Goal: Task Accomplishment & Management: Use online tool/utility

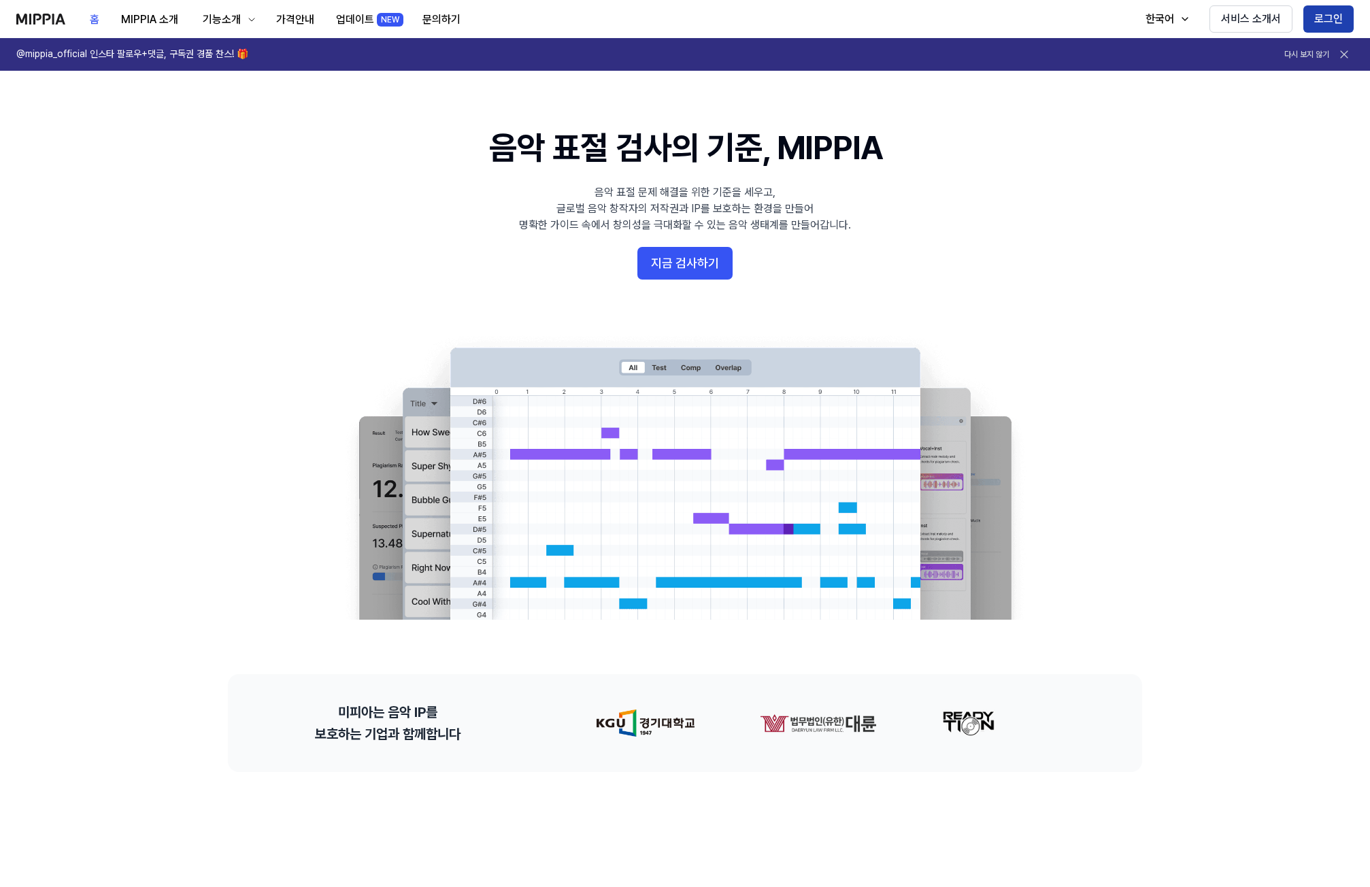
click at [1326, 10] on button "로그인" at bounding box center [1329, 18] width 50 height 27
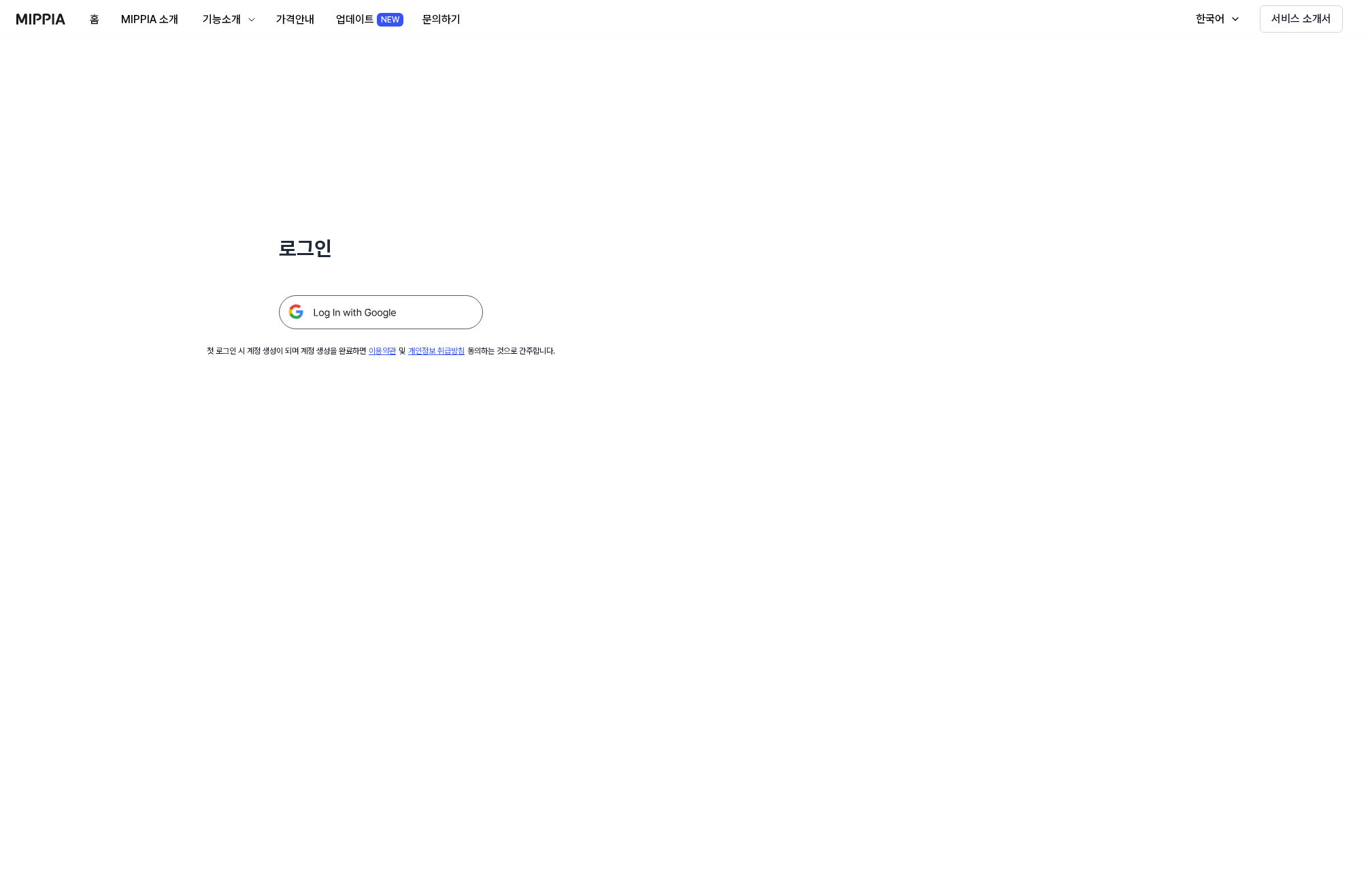
click at [430, 314] on img at bounding box center [381, 312] width 204 height 34
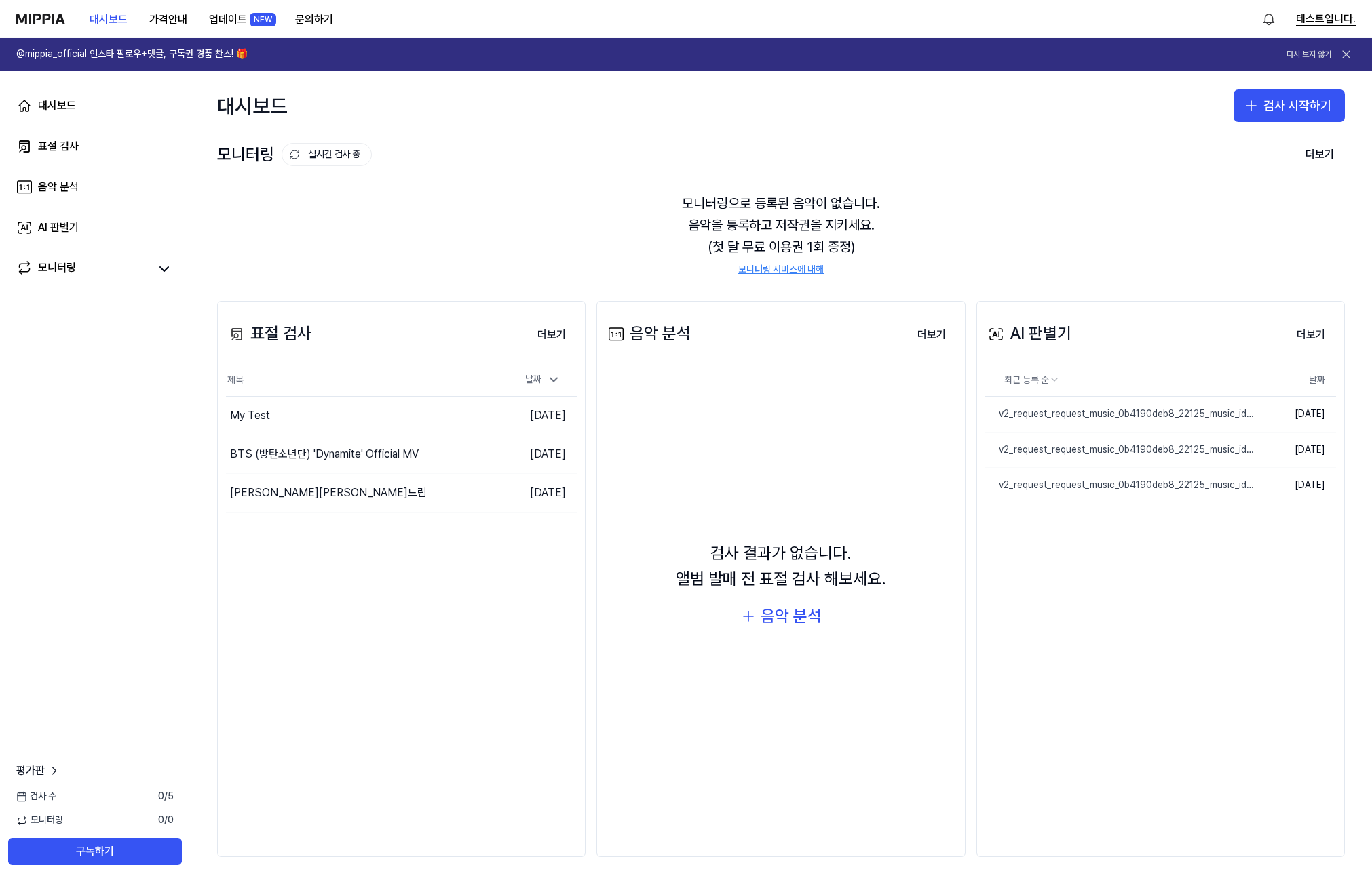
click at [1328, 20] on button "테스트입니다." at bounding box center [1326, 19] width 60 height 16
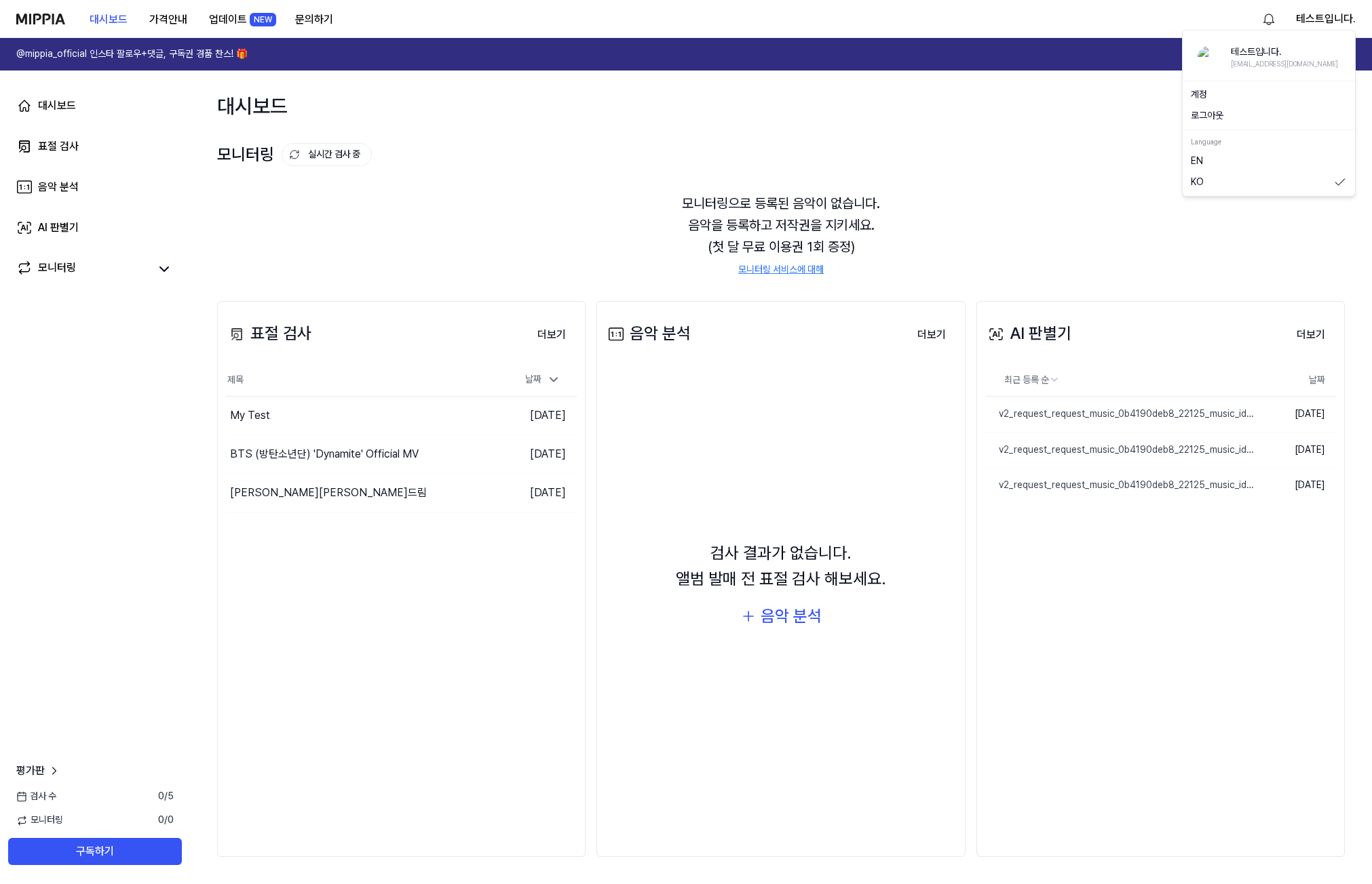
click at [1261, 88] on link "계정" at bounding box center [1268, 95] width 157 height 14
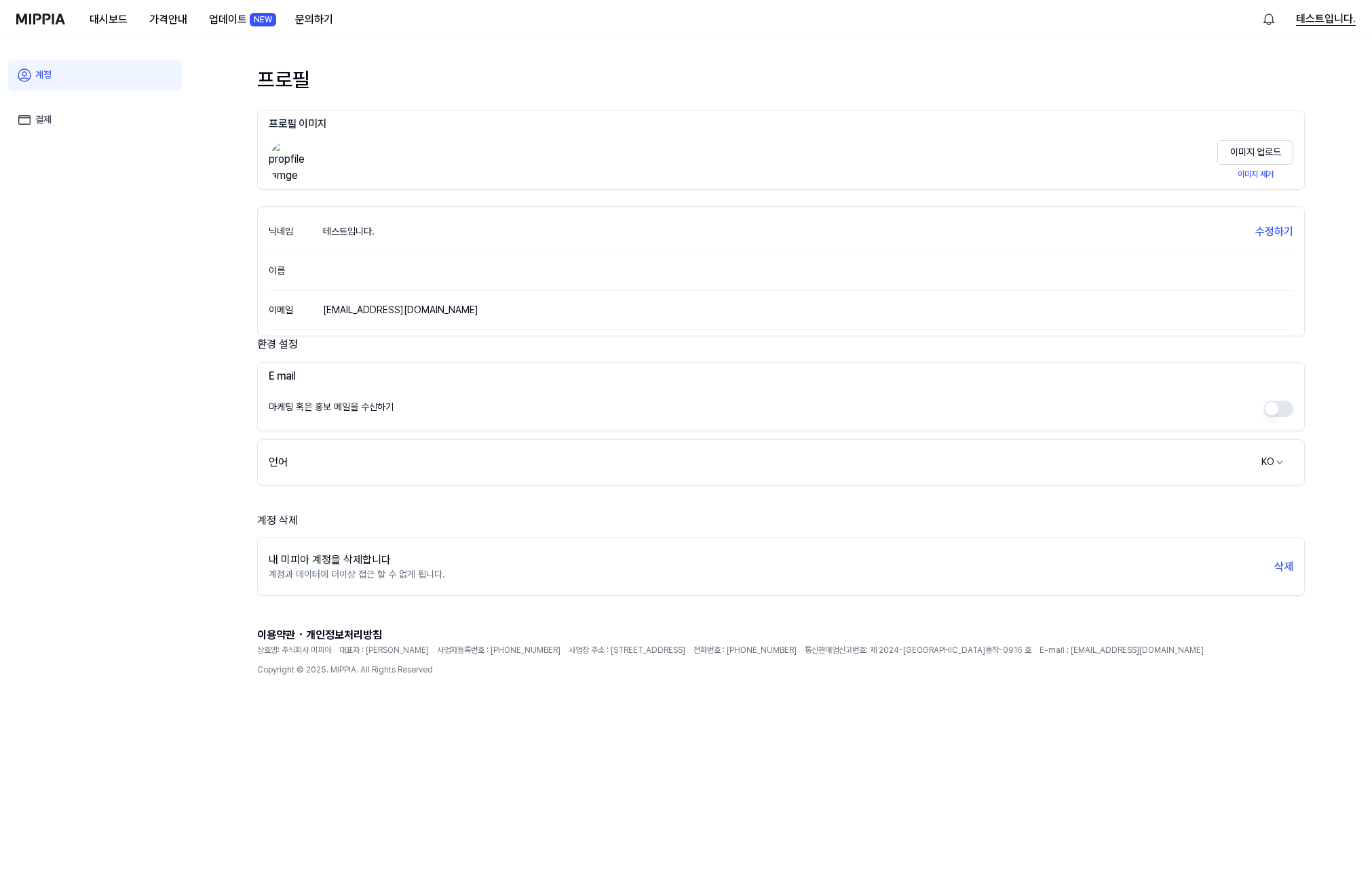
click at [1302, 22] on button "테스트입니다." at bounding box center [1326, 19] width 60 height 16
click at [1226, 97] on link "계정" at bounding box center [1268, 95] width 157 height 14
click at [57, 23] on img at bounding box center [40, 19] width 49 height 11
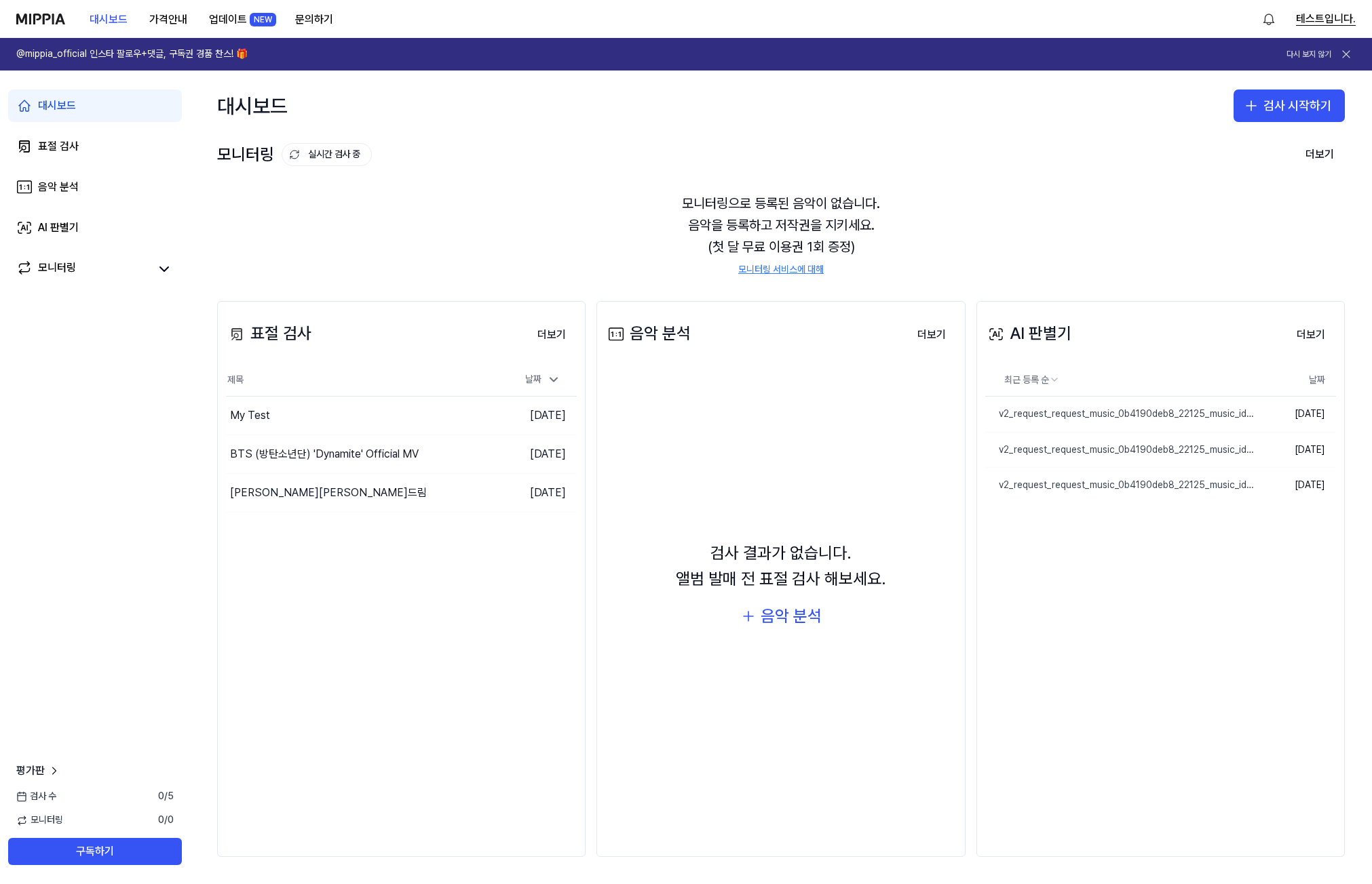
click at [1336, 25] on button "테스트입니다." at bounding box center [1326, 19] width 60 height 16
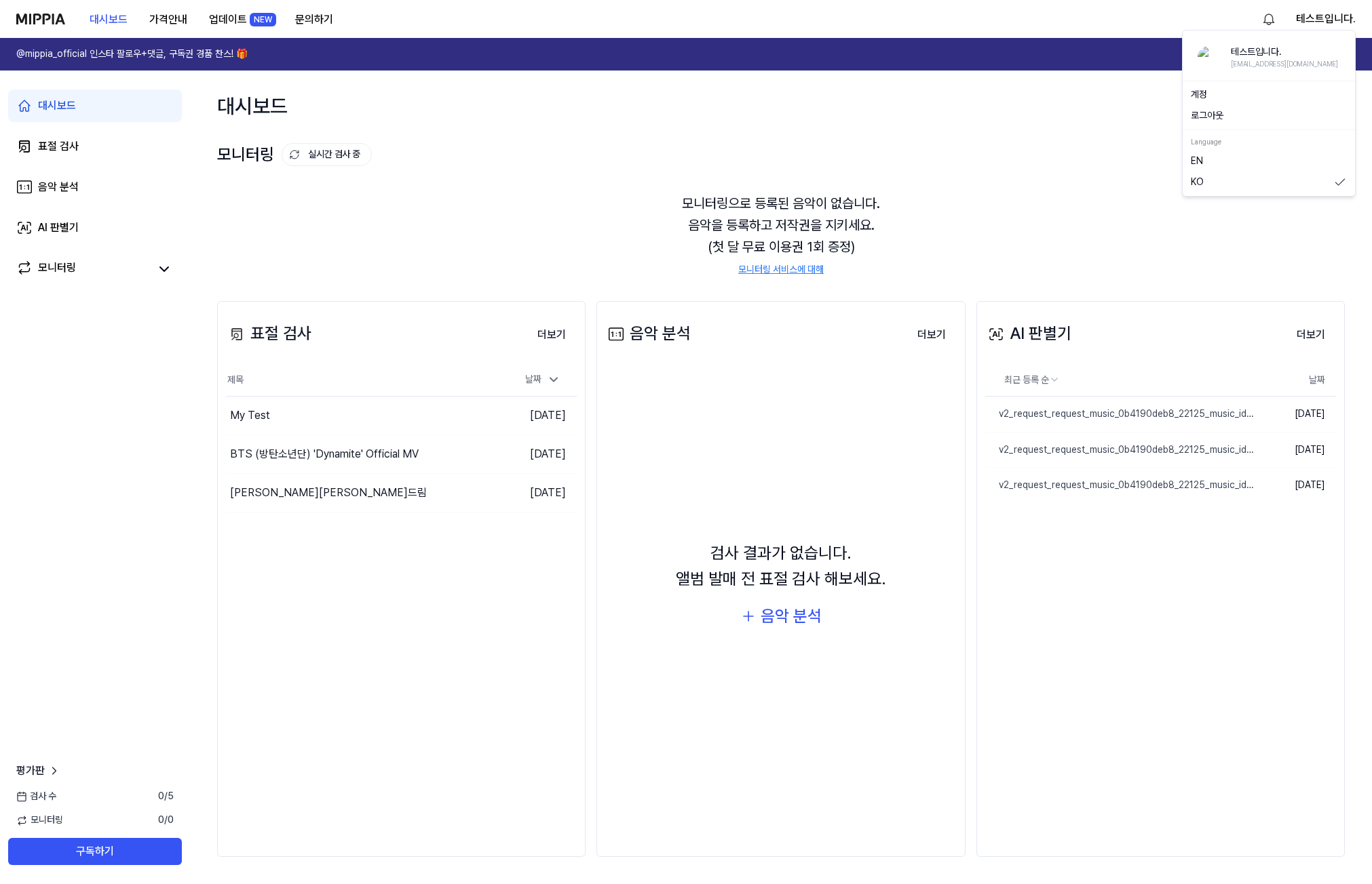
click at [1220, 116] on button "로그아웃" at bounding box center [1268, 117] width 157 height 14
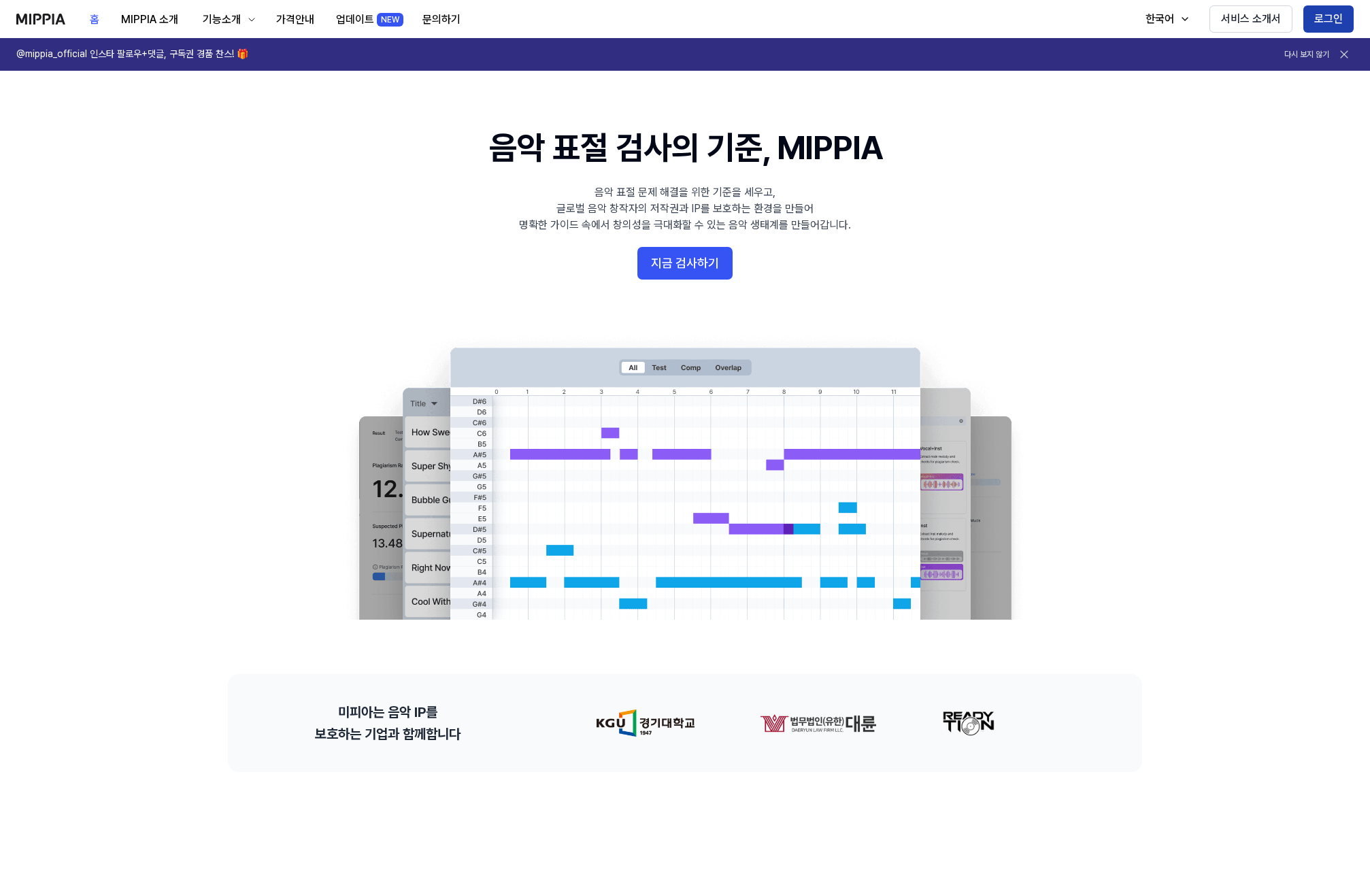
click at [1326, 17] on button "로그인" at bounding box center [1329, 18] width 50 height 27
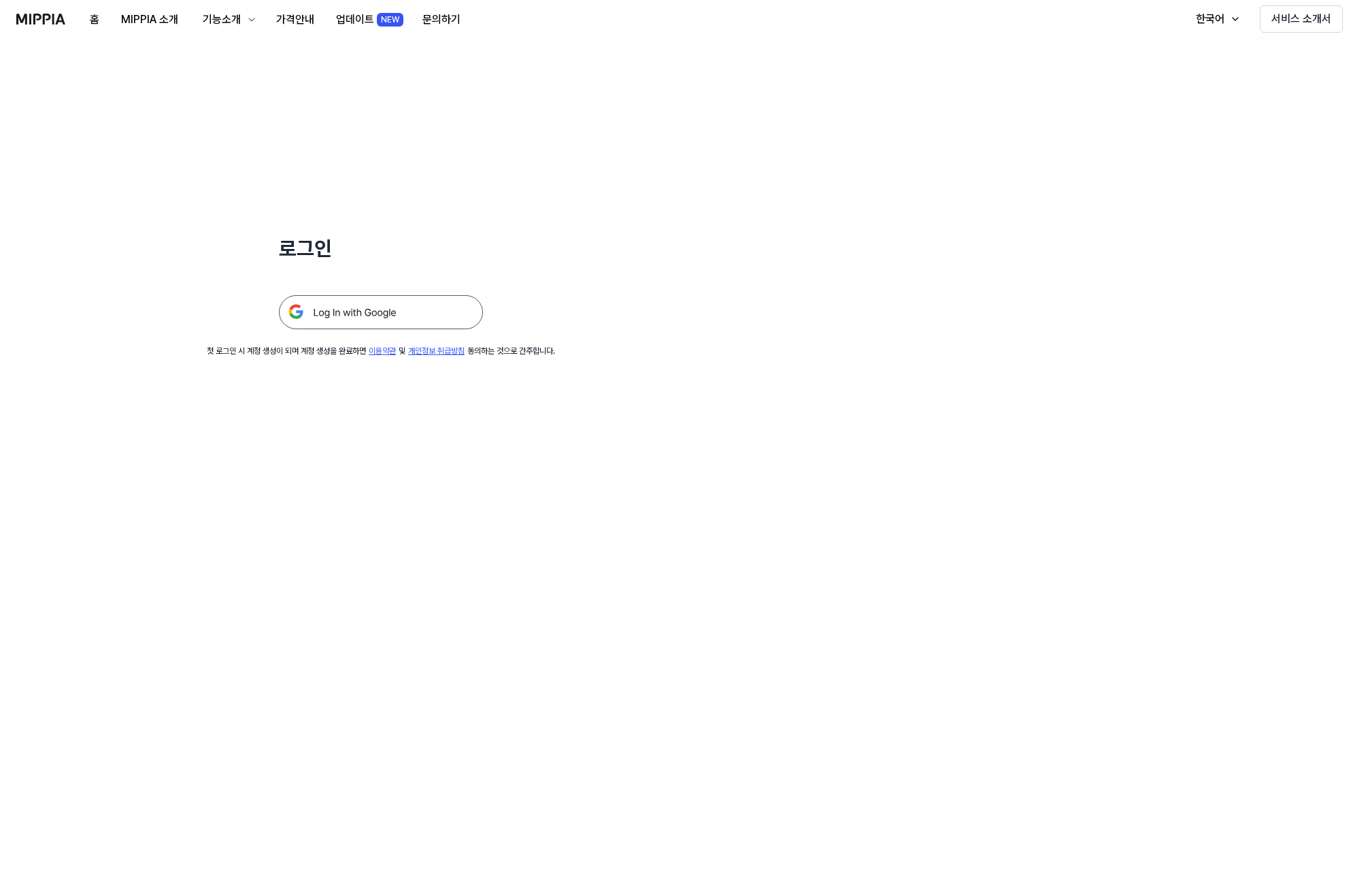
click at [409, 311] on img at bounding box center [381, 312] width 204 height 34
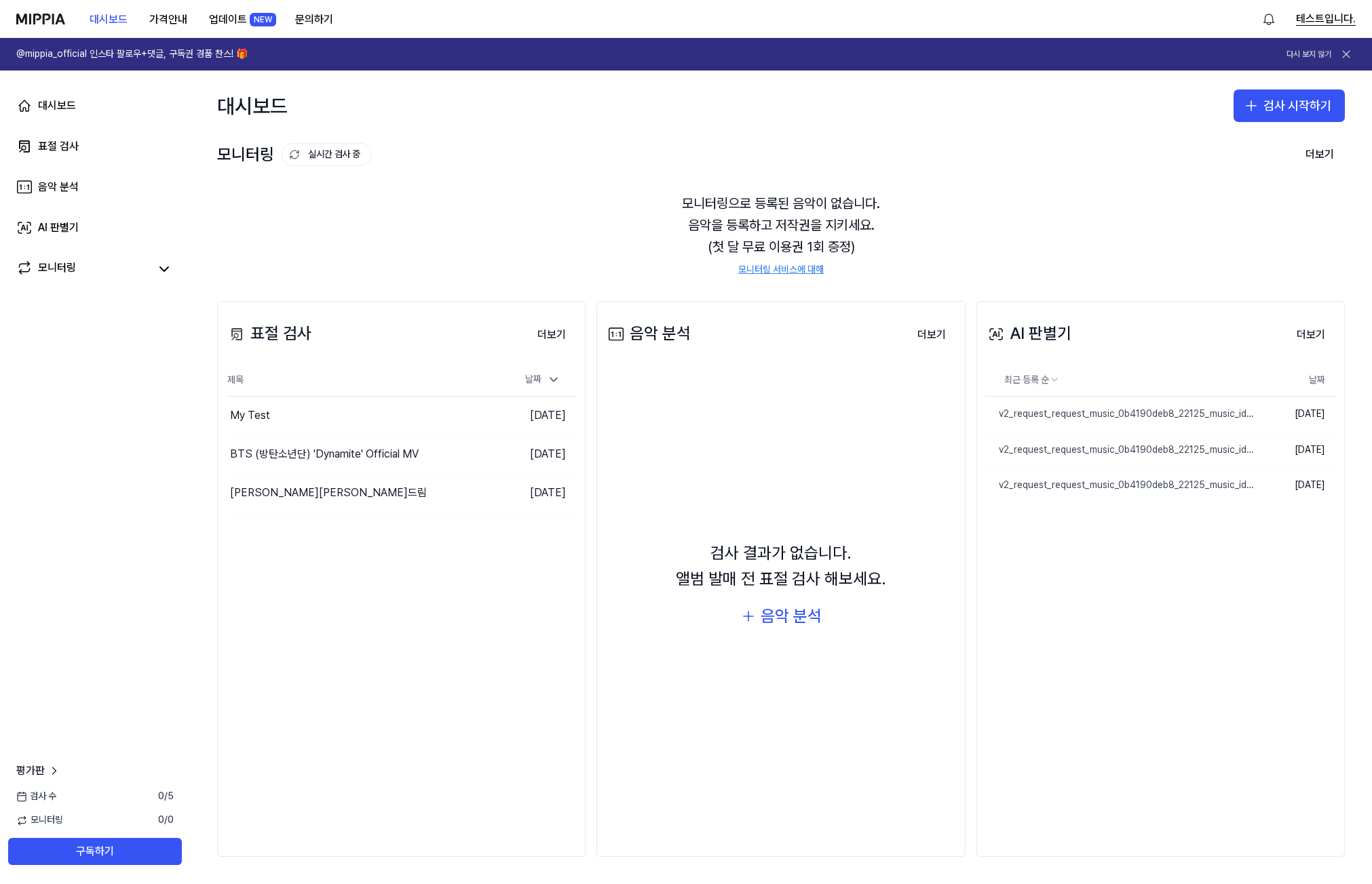
click at [1329, 23] on button "테스트입니다." at bounding box center [1326, 19] width 60 height 16
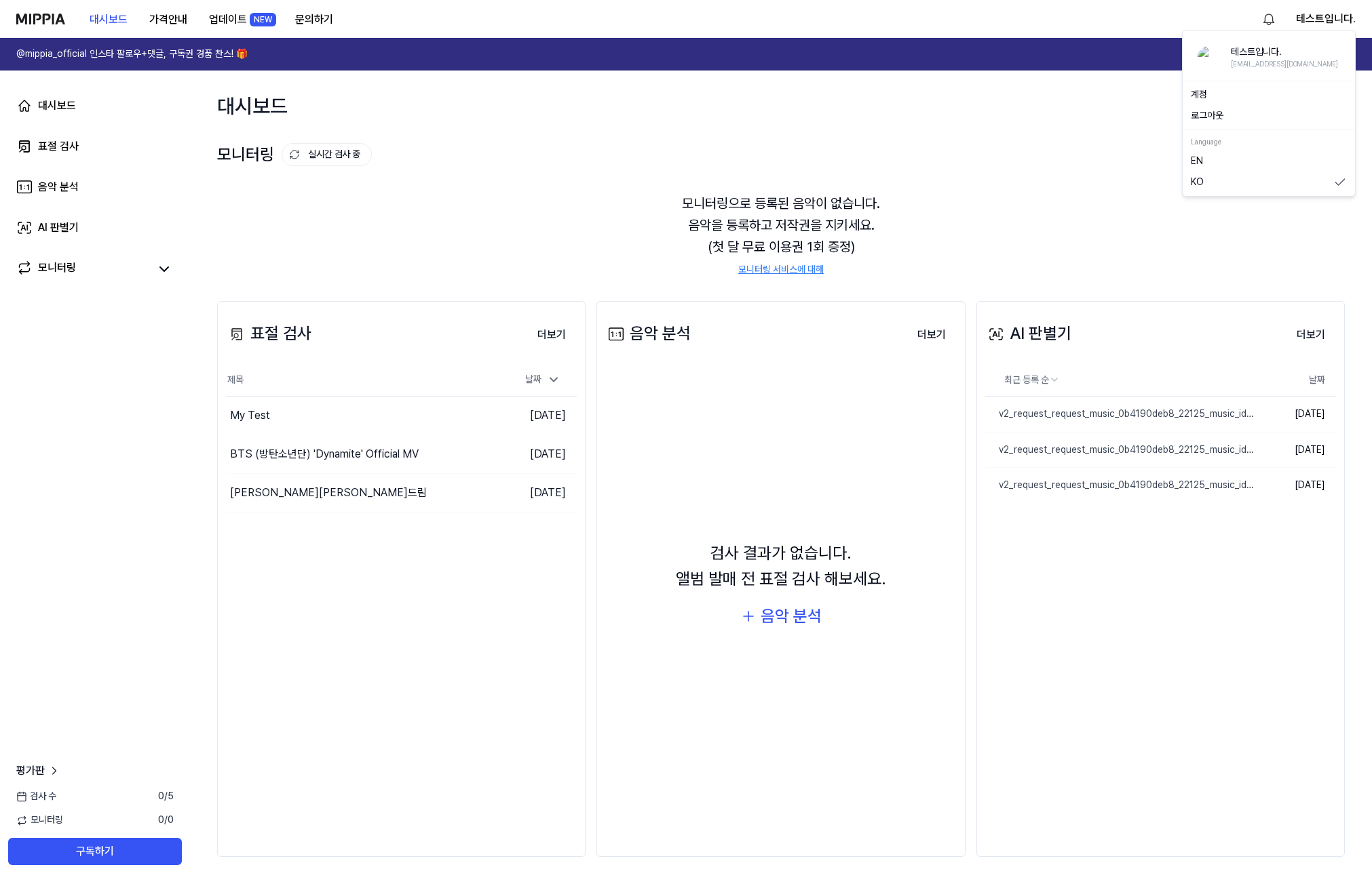
click at [1218, 93] on link "계정" at bounding box center [1268, 95] width 157 height 14
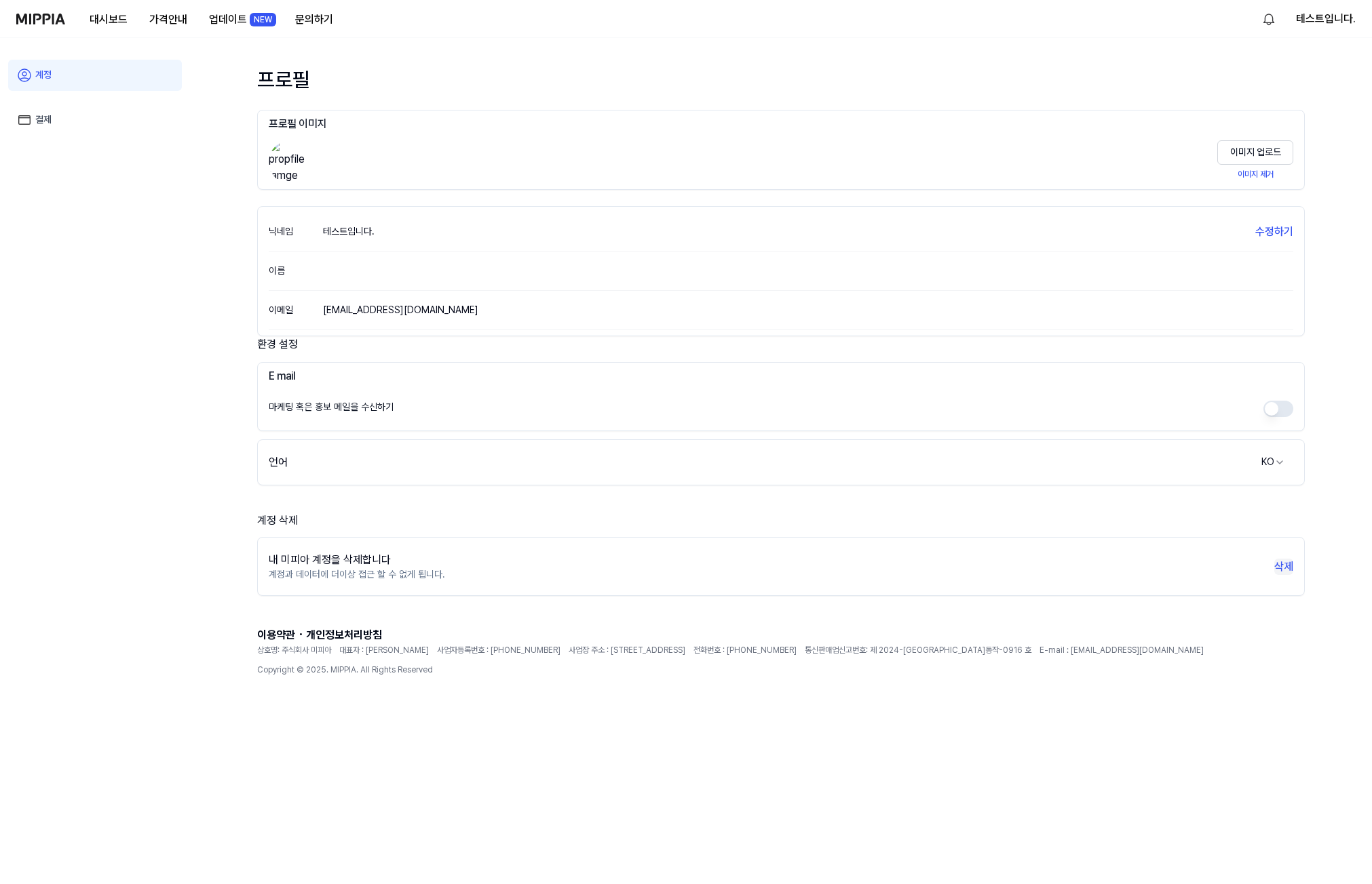
click at [1285, 564] on button "삭제" at bounding box center [1283, 567] width 19 height 16
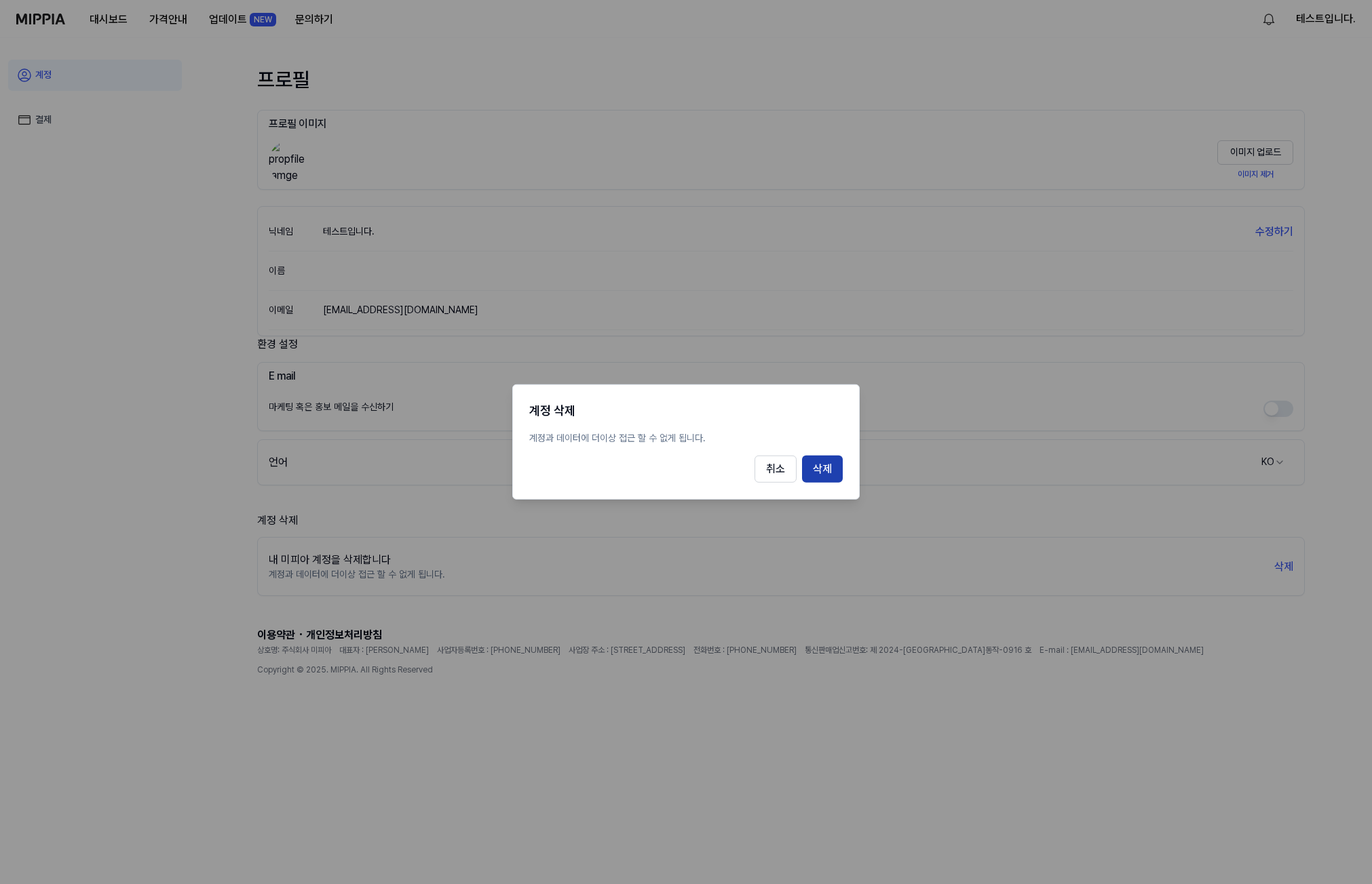
click at [838, 472] on button "삭제" at bounding box center [822, 468] width 41 height 27
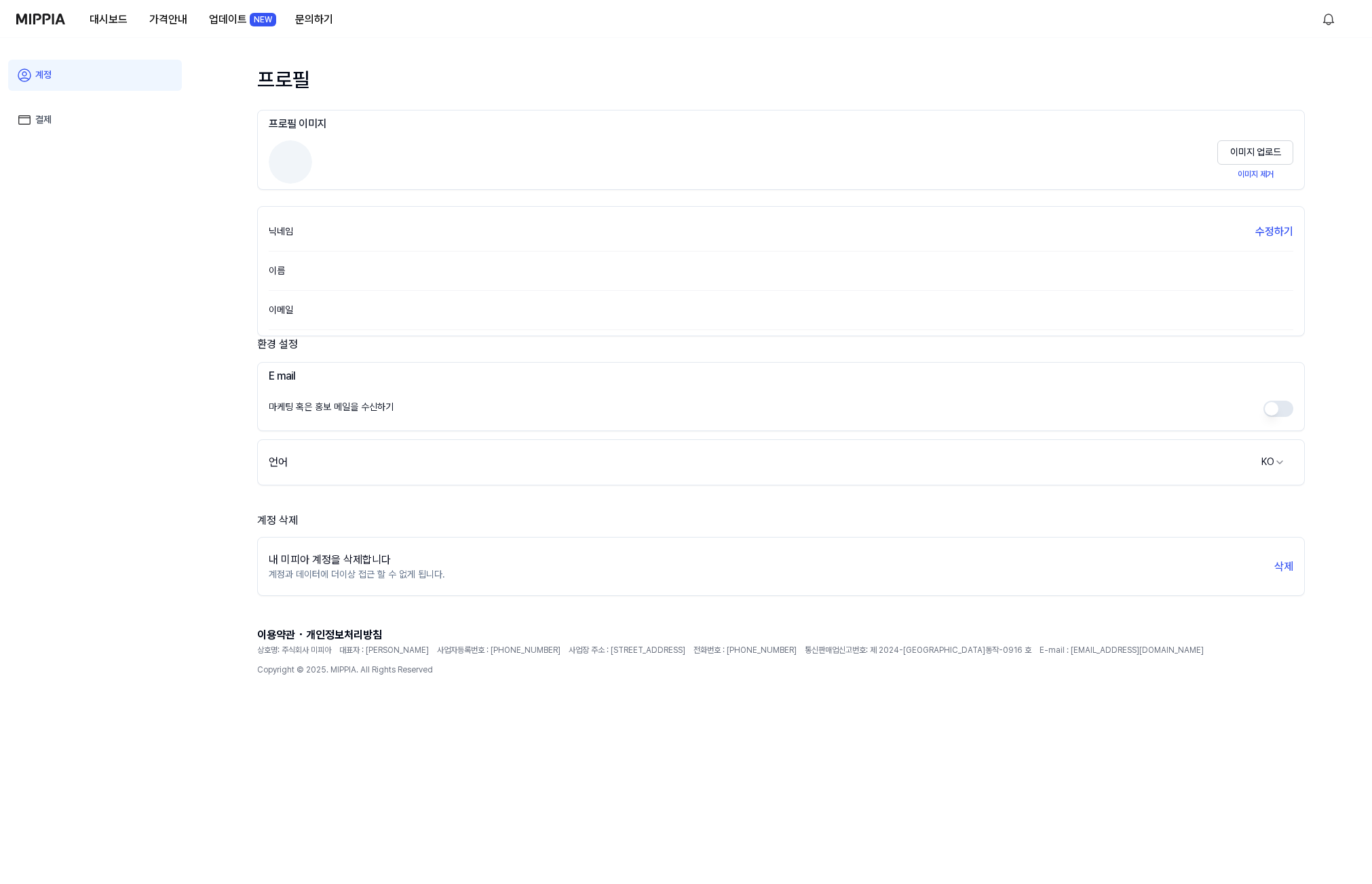
click at [638, 63] on div "프로필 프로필 이미지 이미지 업로드 이미지 제거 닉네임 수정하기 이름 이메일 환경 설정 E mail 마케팅 혹은 홍보 메일을 수신하기 언어 K…" at bounding box center [781, 460] width 1080 height 846
click at [52, 23] on img at bounding box center [40, 19] width 49 height 11
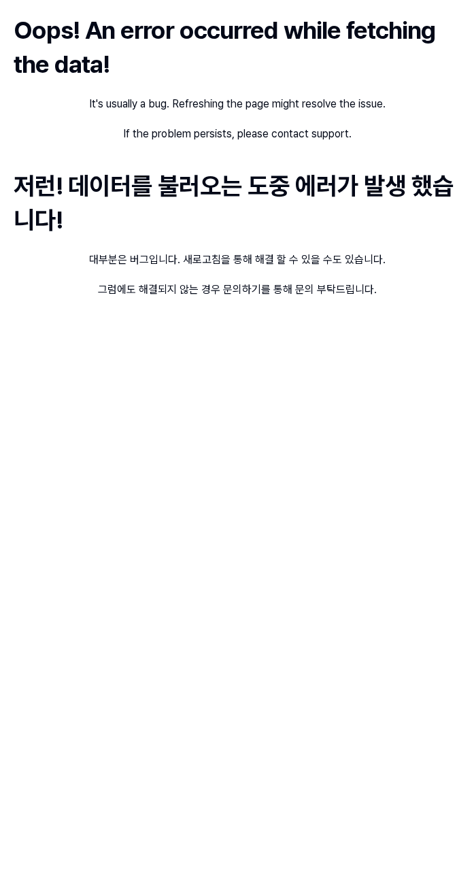
click at [335, 409] on div "Oops! An error occurred while fetching the data! It's usually a bug. Refreshing…" at bounding box center [237, 414] width 474 height 829
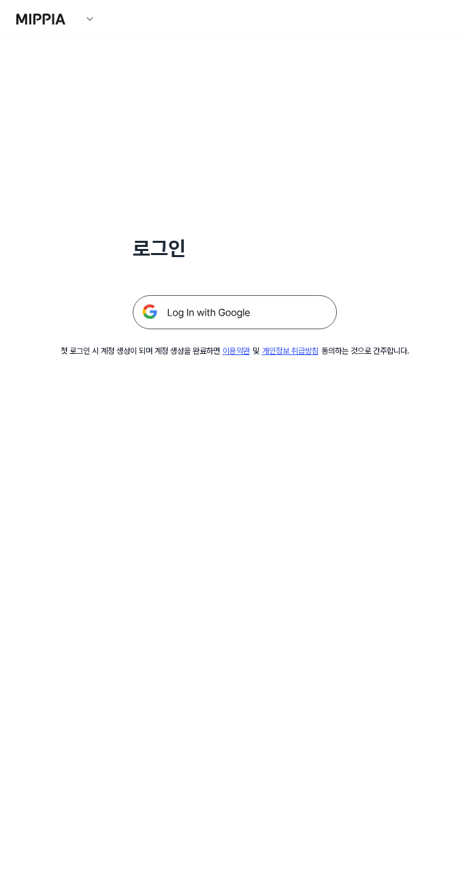
click at [261, 295] on div at bounding box center [235, 296] width 204 height 67
click at [262, 301] on img at bounding box center [235, 312] width 204 height 34
click at [369, 179] on div "로그인 첫 로그인 시 계정 생성이 되며 계정 생성을 완료하면 이용약관 및 개인정보 취급방침 동의하는 것으로 간주합니다." at bounding box center [234, 197] width 469 height 319
click at [293, 318] on img at bounding box center [235, 312] width 204 height 34
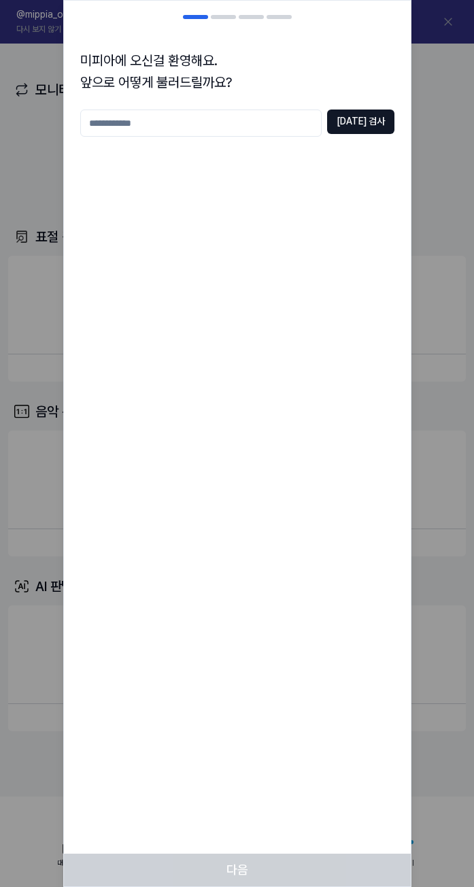
click at [261, 137] on div "중복 검사" at bounding box center [237, 181] width 314 height 142
click at [258, 131] on input "text" at bounding box center [201, 123] width 242 height 27
type input "*"
type input "**********"
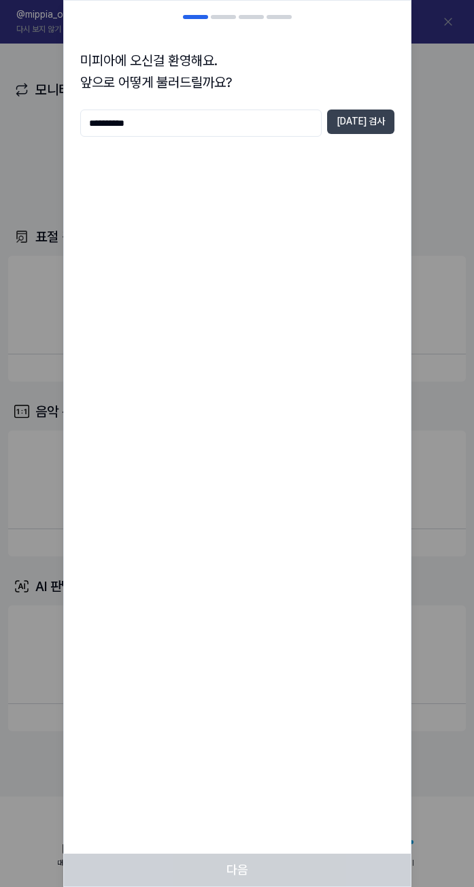
click at [372, 116] on button "중복 검사" at bounding box center [360, 122] width 67 height 24
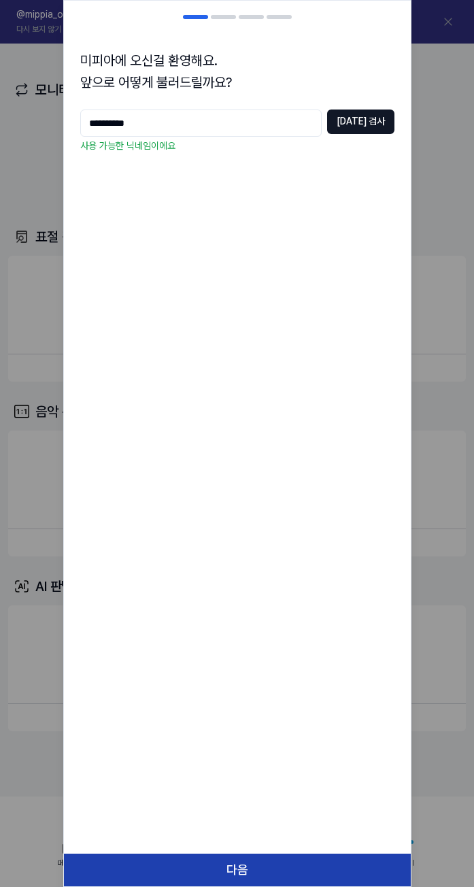
click at [247, 861] on button "다음" at bounding box center [237, 870] width 347 height 33
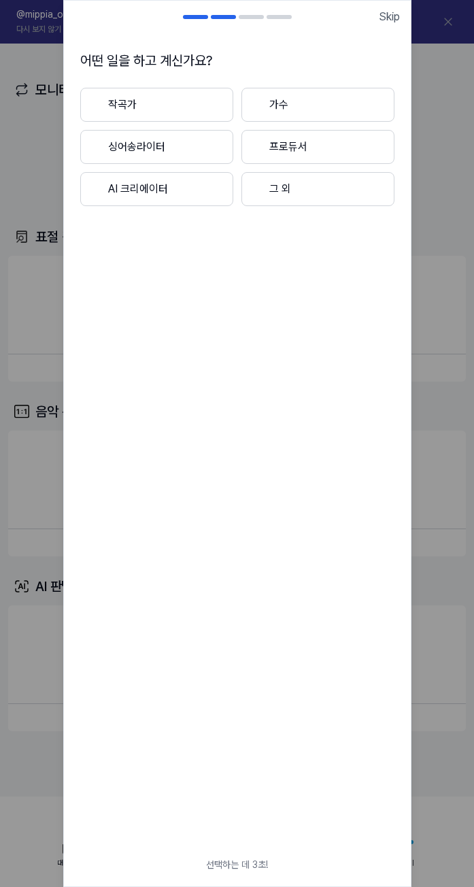
click at [323, 195] on button "그 외" at bounding box center [318, 189] width 153 height 34
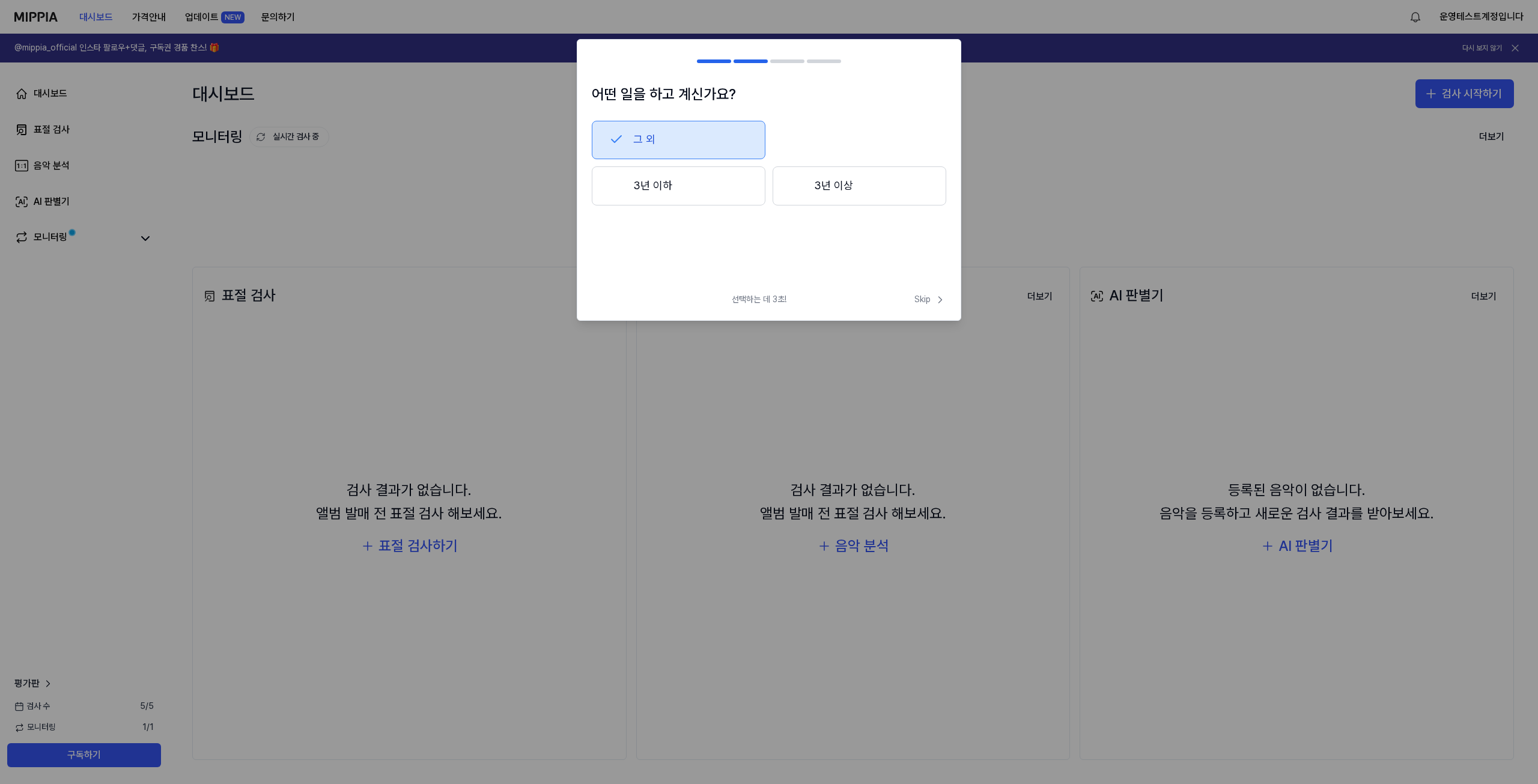
click at [418, 147] on button "그 외" at bounding box center [678, 140] width 174 height 39
click at [418, 292] on div "어떤 일을 하고 계신가요? 작곡가 가수 싱어송라이터 프로듀서 AI 크리에이터 그 외 선택하는 데 3초! Skip Skip" at bounding box center [768, 179] width 384 height 281
click at [418, 298] on span "Skip" at bounding box center [931, 300] width 32 height 12
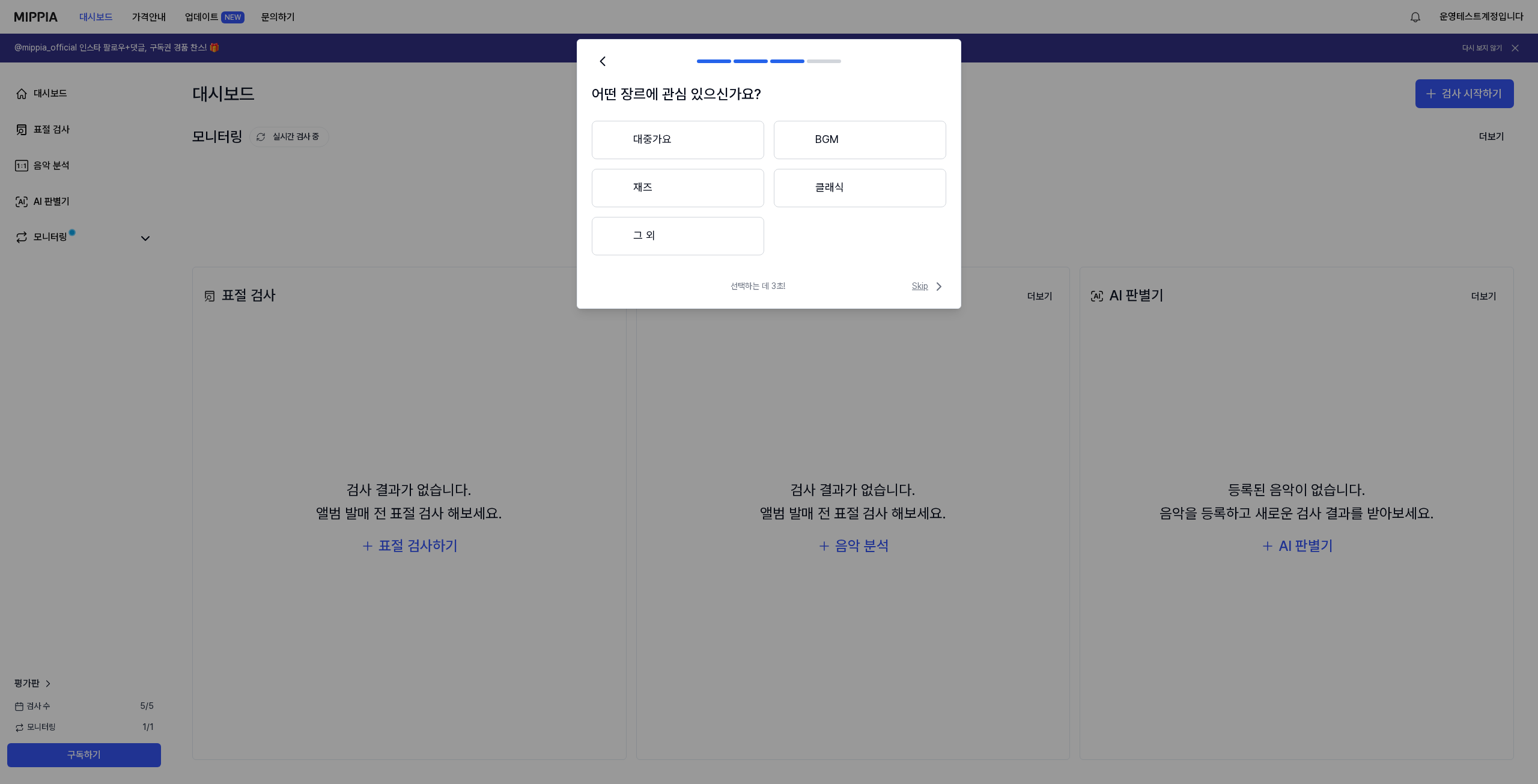
click at [418, 293] on span "Skip" at bounding box center [929, 286] width 34 height 14
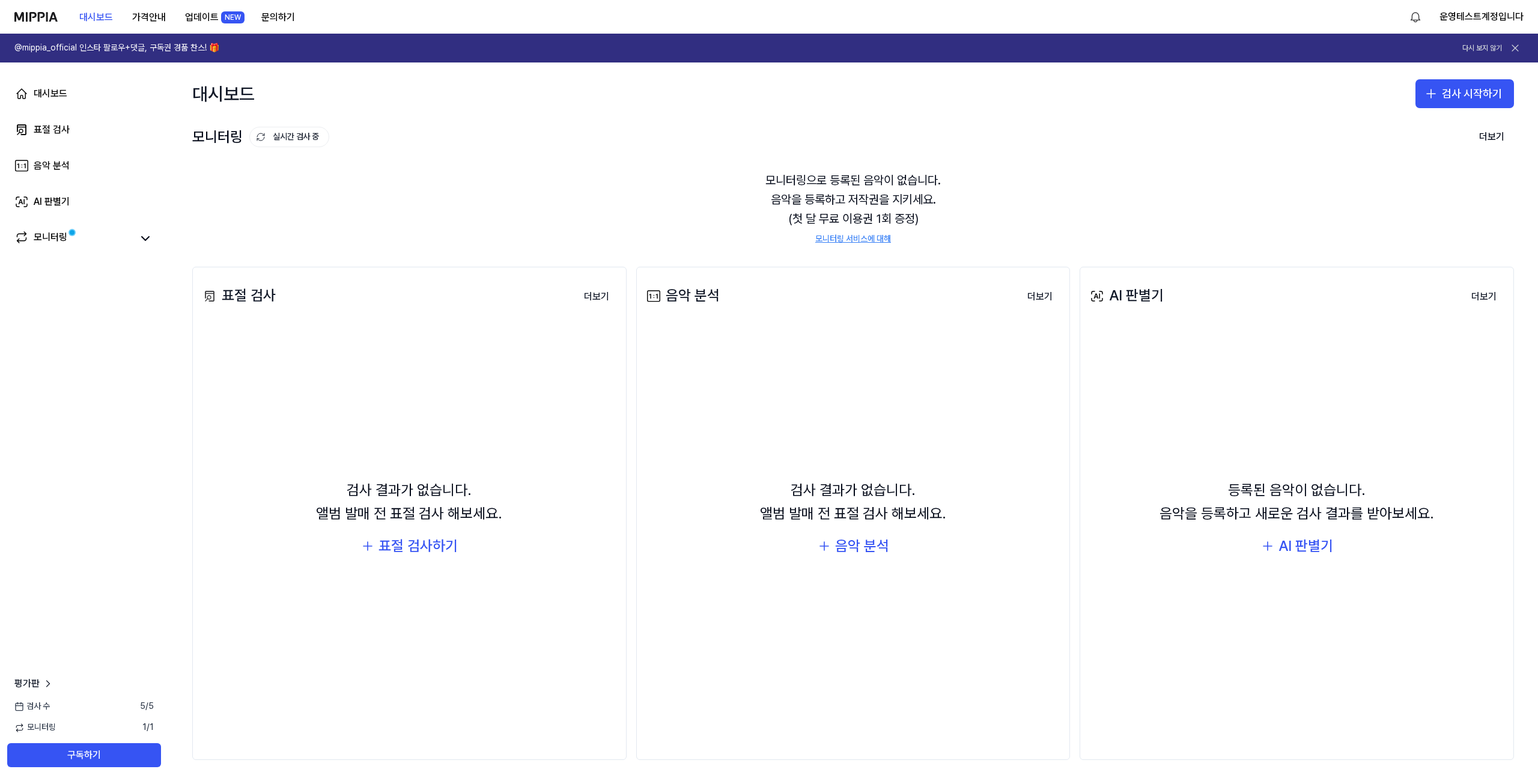
click at [418, 102] on div "대시보드 검사 시작하기" at bounding box center [853, 94] width 1369 height 63
click at [418, 23] on button "운영테스트계정입니다" at bounding box center [1481, 17] width 84 height 14
click at [418, 90] on div "계정" at bounding box center [1446, 84] width 147 height 19
click at [90, 238] on link "모니터링" at bounding box center [72, 238] width 117 height 17
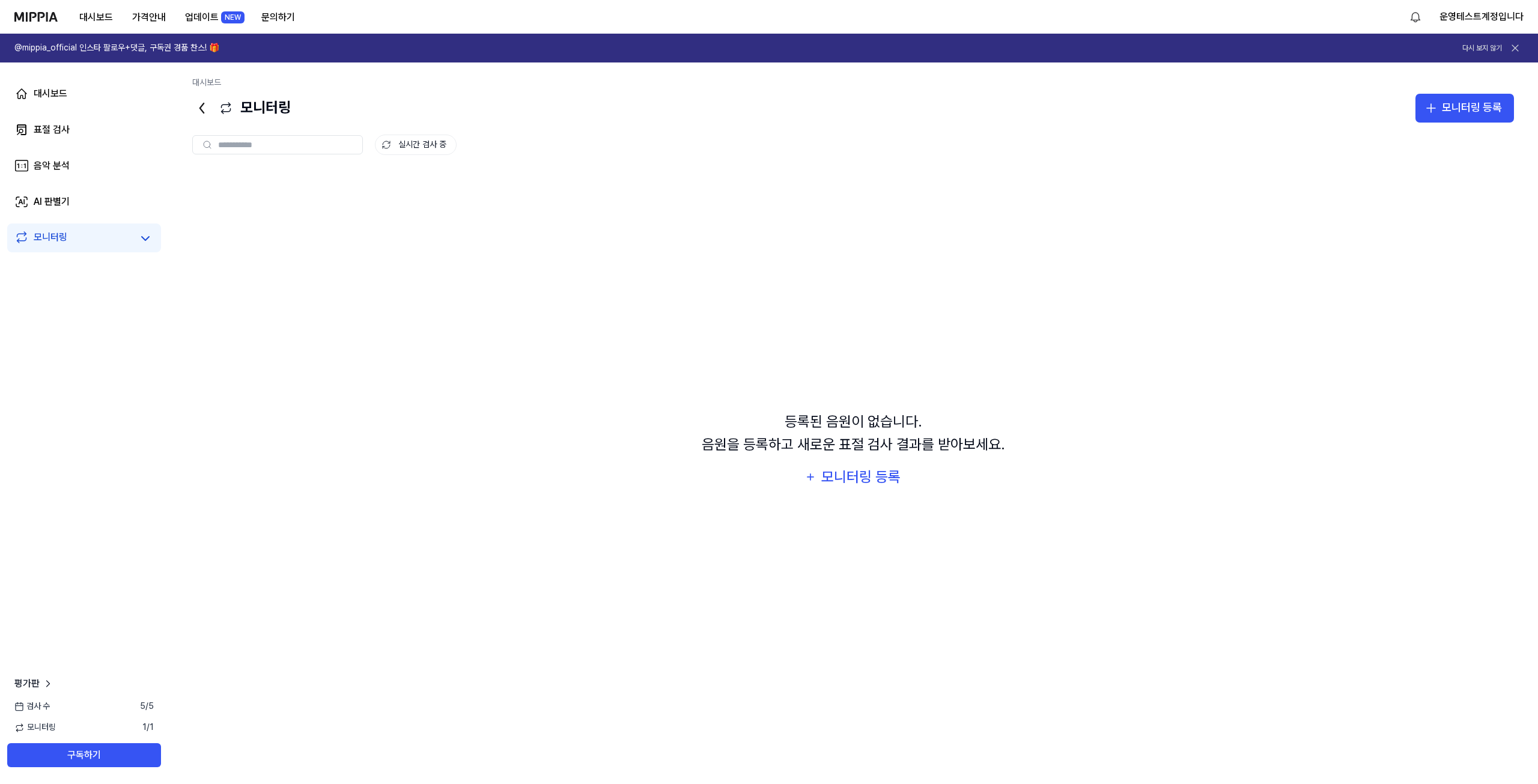
click at [369, 264] on div "등록된 음원이 없습니다. 음원을 등록하고 새로운 표절 검사 결과를 받아보세요. 모니터링 등록" at bounding box center [853, 449] width 1322 height 558
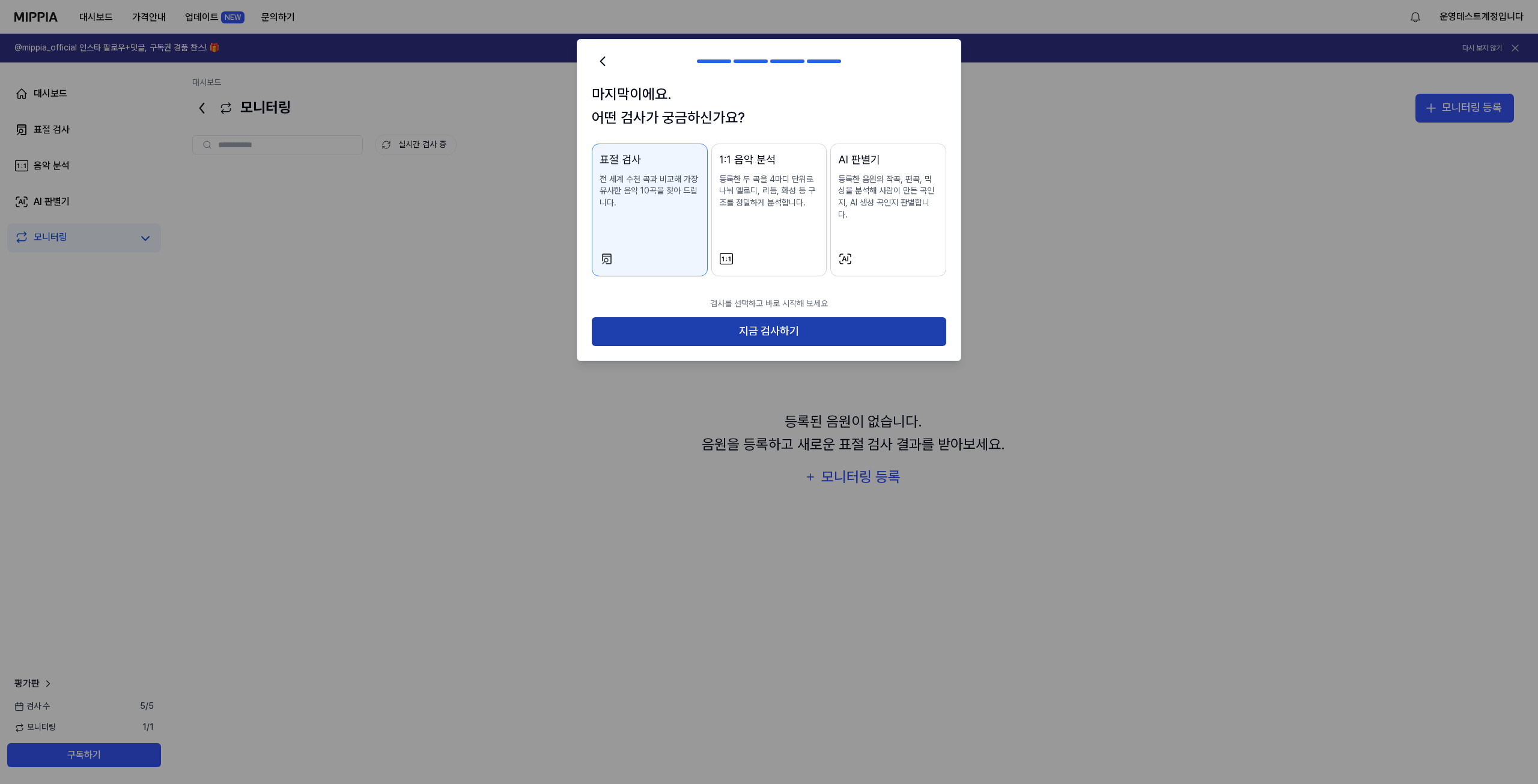
click at [776, 317] on button "지금 검사하기" at bounding box center [768, 331] width 354 height 29
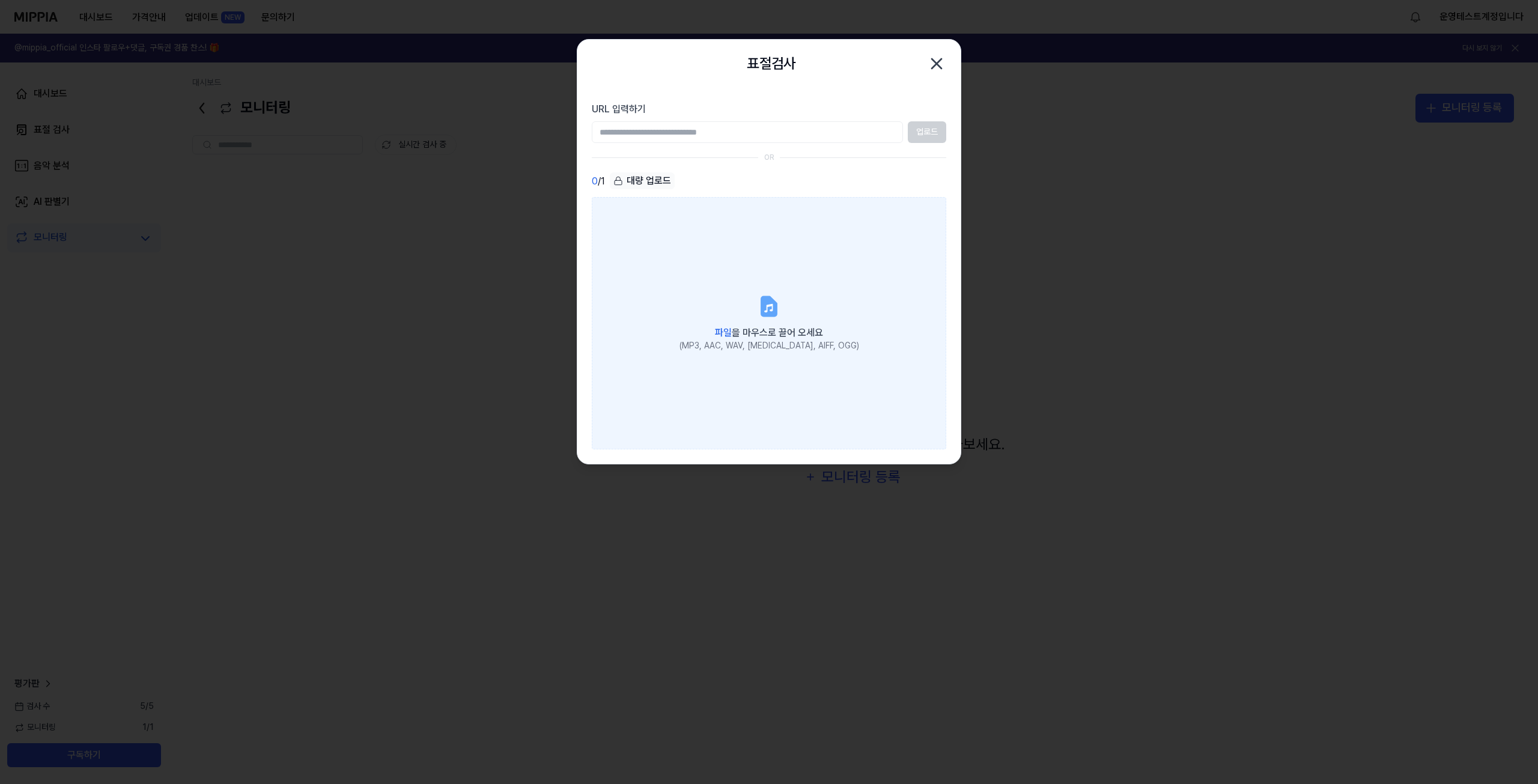
click at [766, 354] on label "파일 을 마우스로 끌어 오세요 (MP3, AAC, WAV, FLAC, AIFF, OGG)" at bounding box center [768, 323] width 354 height 253
click at [0, 0] on input "파일 을 마우스로 끌어 오세요 (MP3, AAC, WAV, FLAC, AIFF, OGG)" at bounding box center [0, 0] width 0 height 0
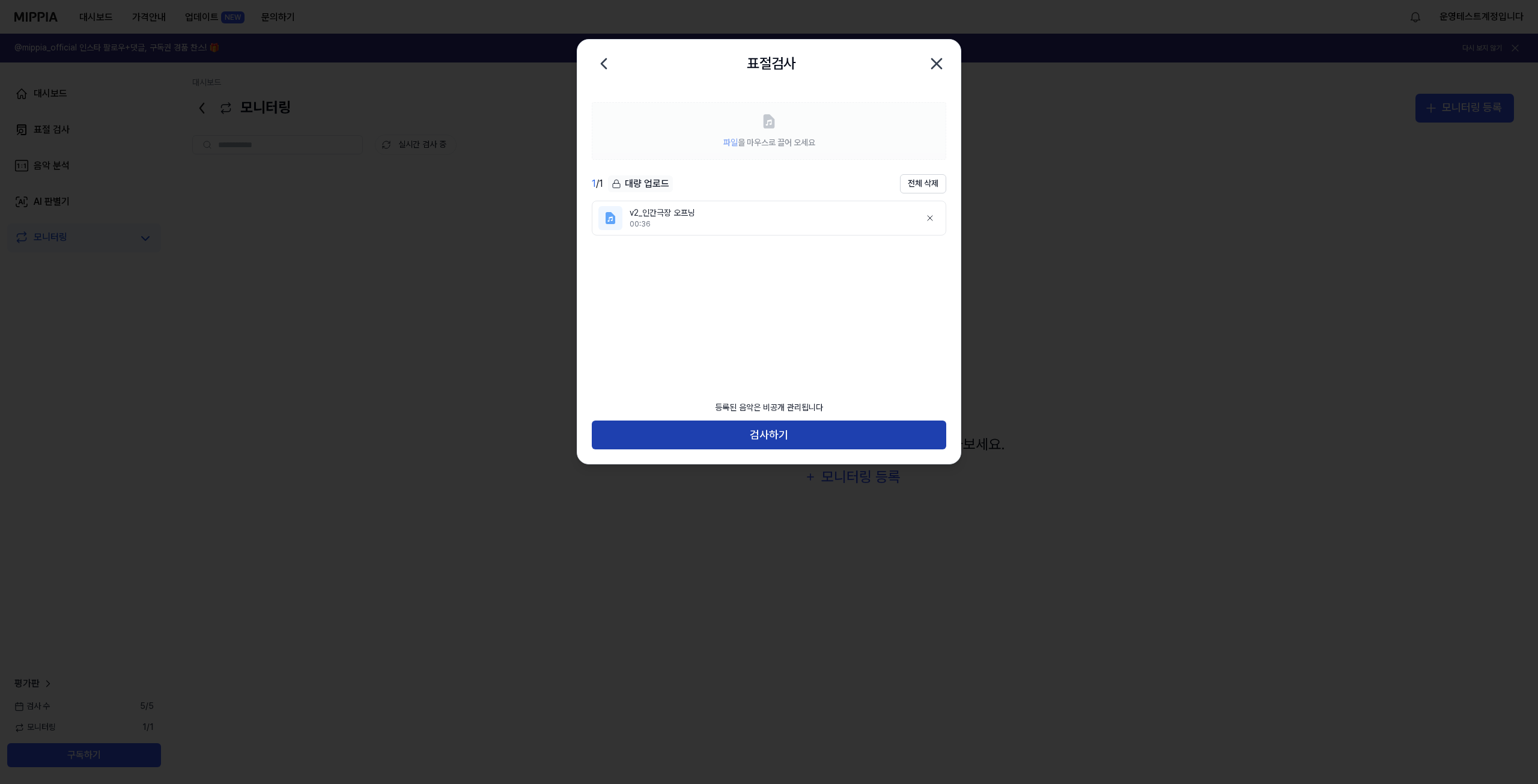
click at [817, 427] on button "검사하기" at bounding box center [768, 434] width 354 height 29
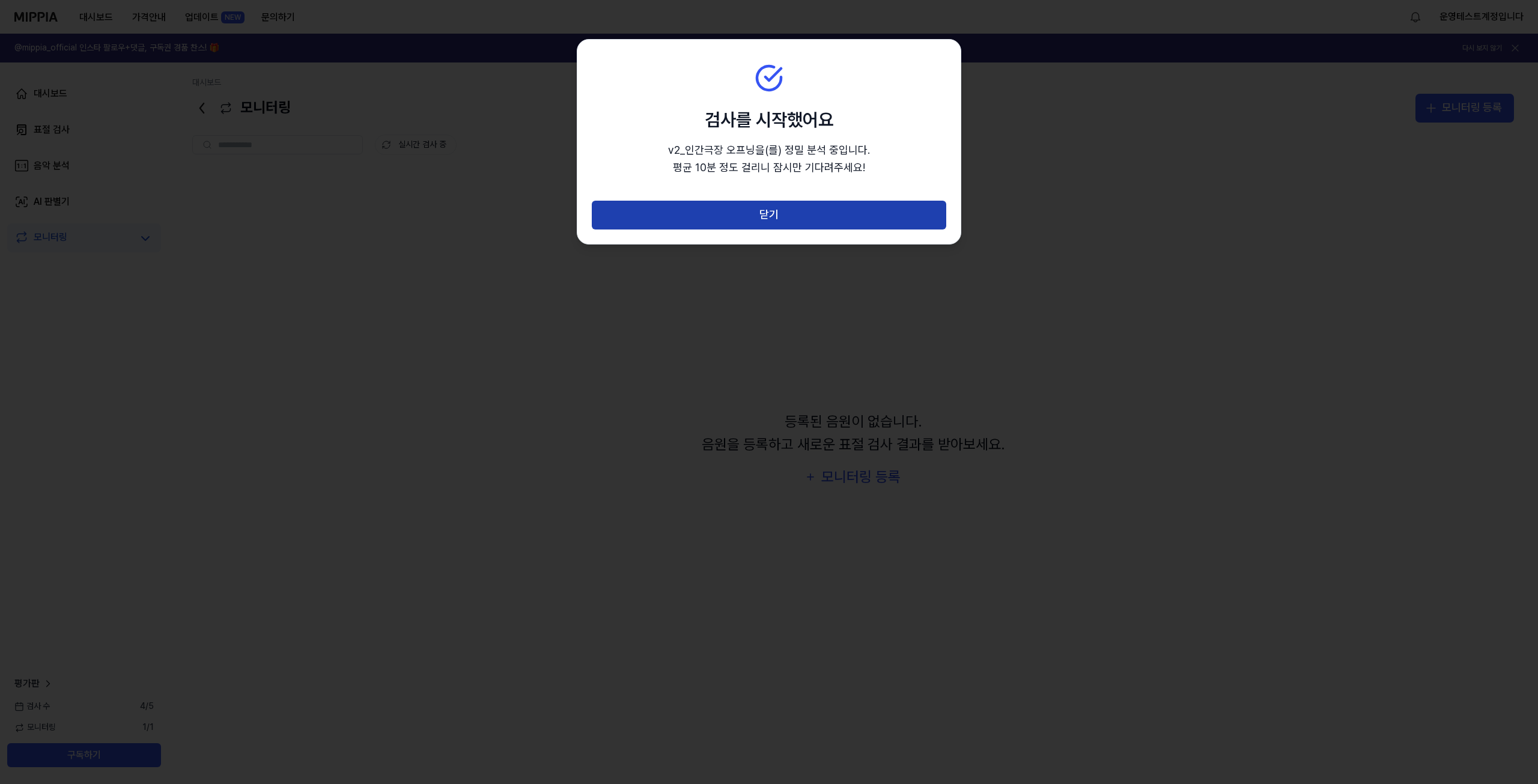
click at [775, 216] on button "닫기" at bounding box center [768, 215] width 354 height 29
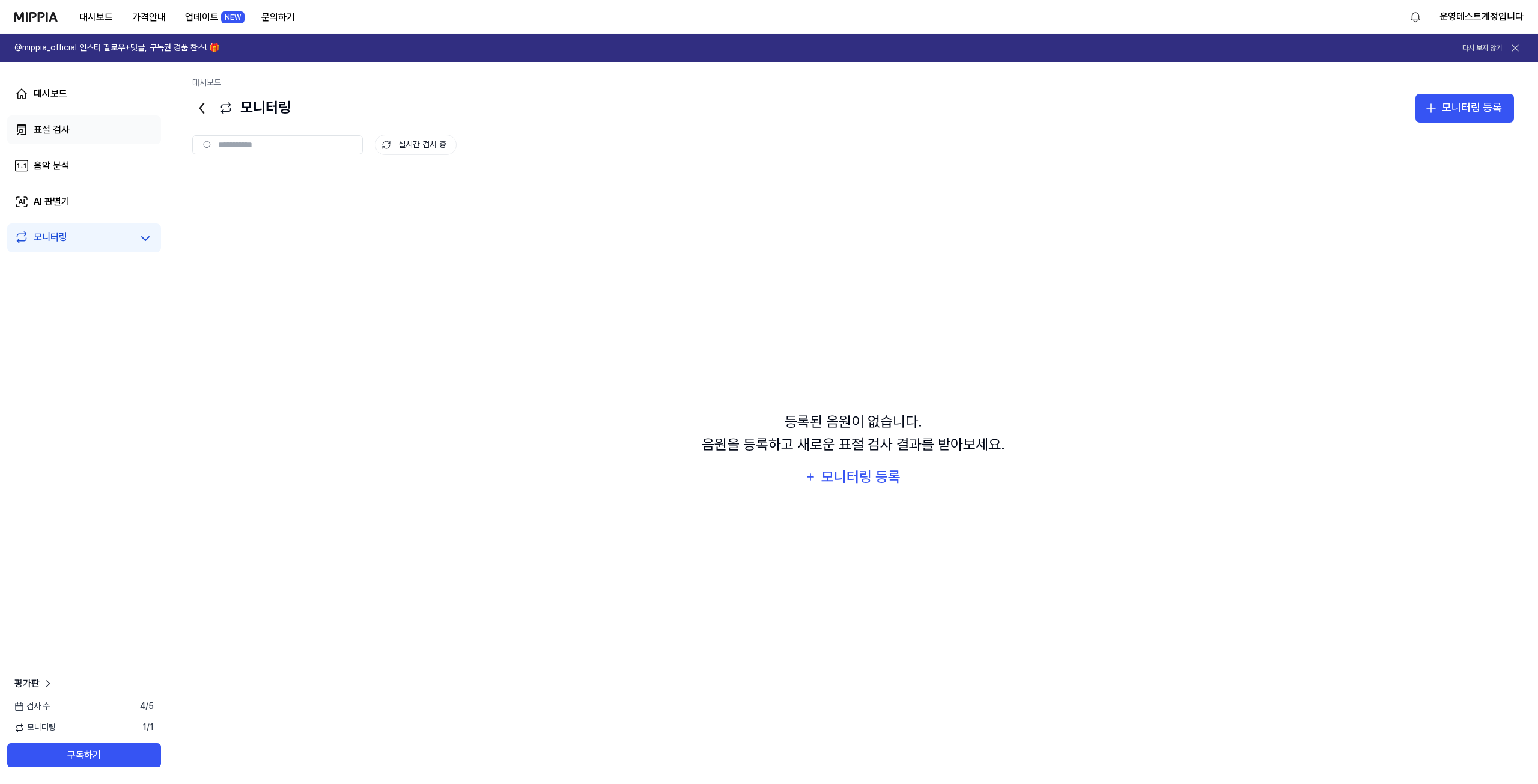
click at [85, 129] on link "표절 검사" at bounding box center [84, 130] width 154 height 29
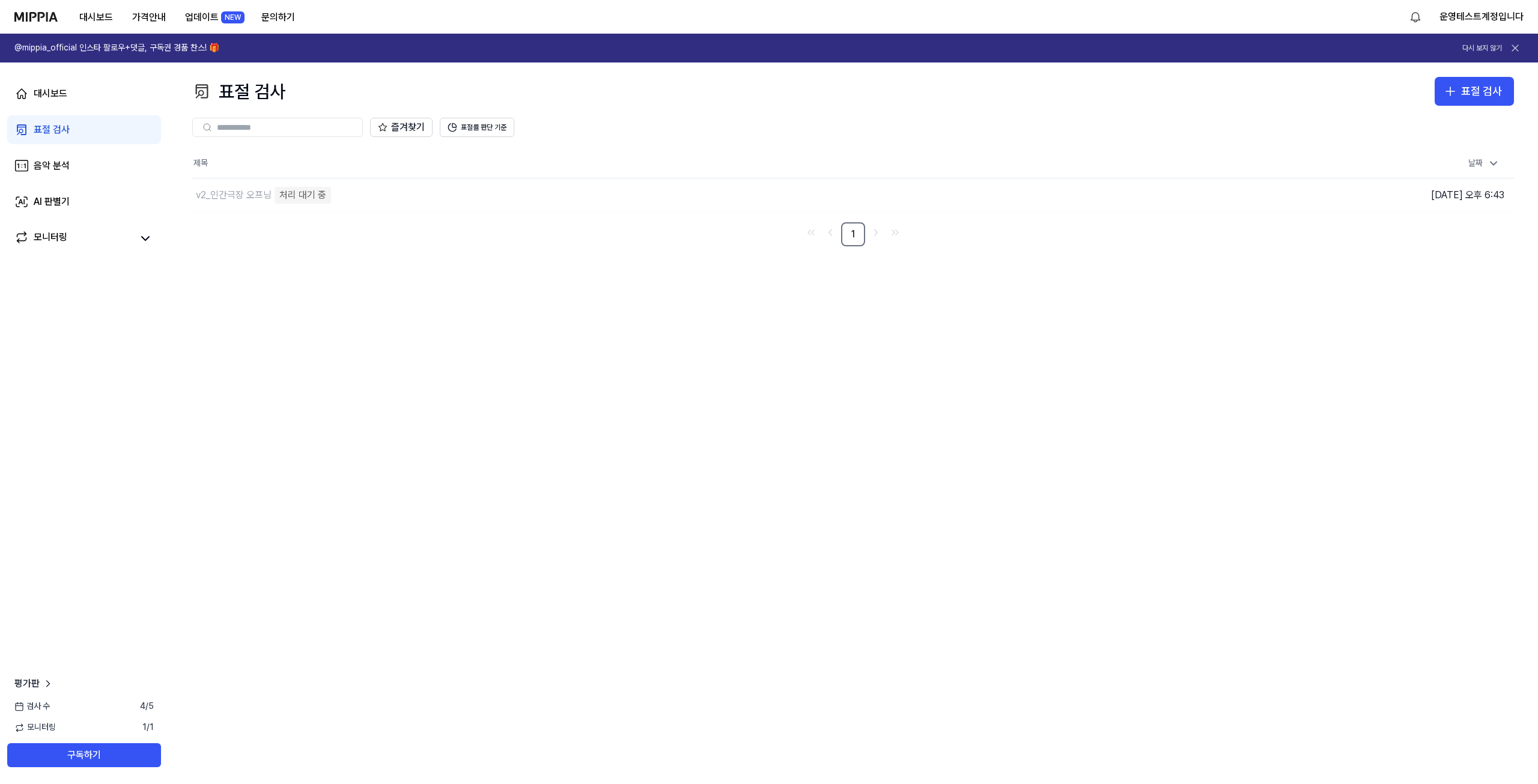
click at [563, 341] on div "표절 검사 표절 검사 표절 검사 음악 분석 AI 판별기 즐겨찾기 표절률 판단 기준 제목 날짜 v2_인간극장 오프닝 처리 대기 중 이동하기 [D…" at bounding box center [853, 423] width 1369 height 721
click at [84, 170] on link "음악 분석" at bounding box center [84, 165] width 154 height 29
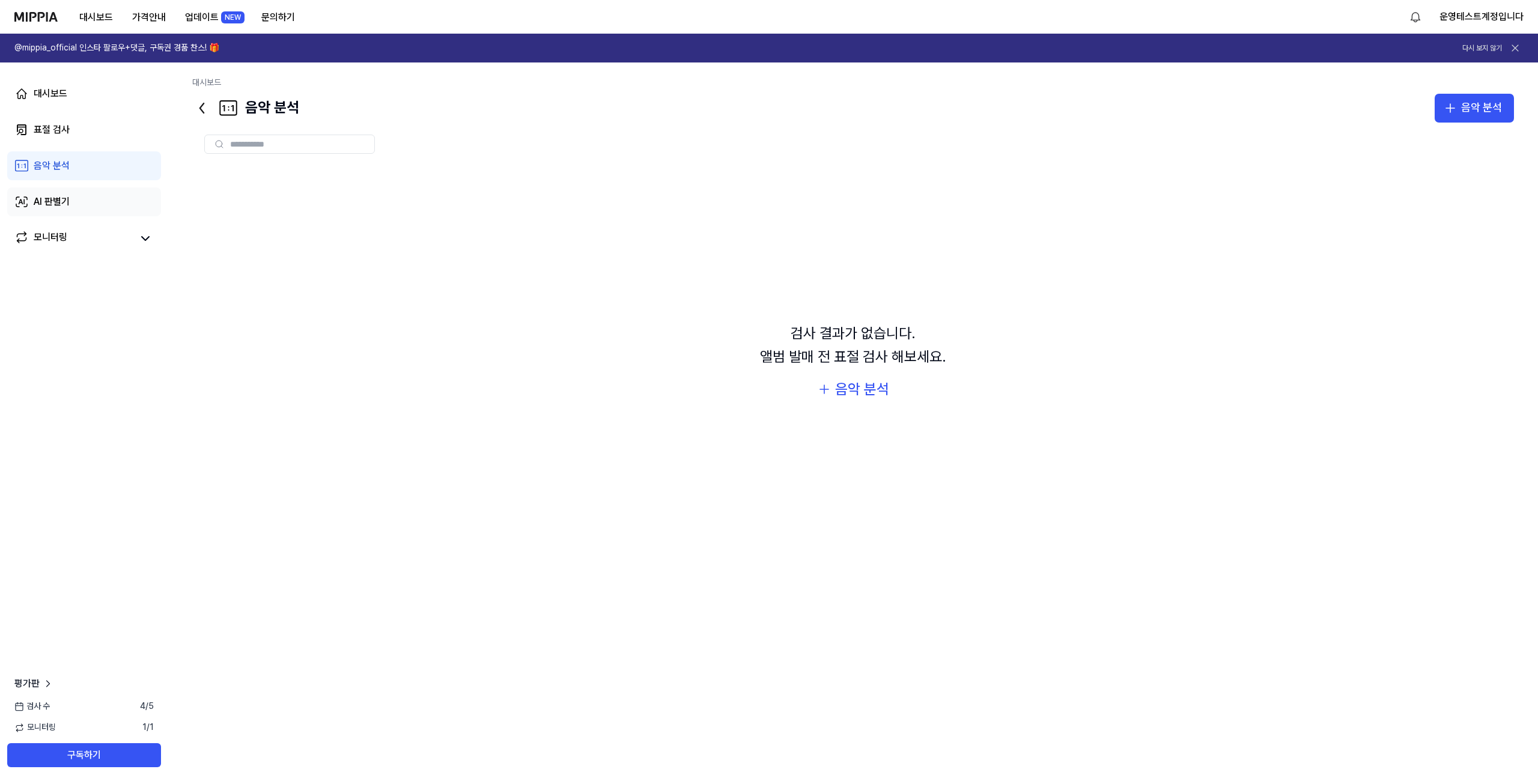
click at [71, 194] on link "AI 판별기" at bounding box center [84, 201] width 154 height 29
click at [56, 224] on div "모니터링" at bounding box center [84, 237] width 154 height 29
click at [56, 229] on div "모니터링" at bounding box center [84, 237] width 154 height 29
click at [59, 233] on div "모니터링" at bounding box center [50, 238] width 34 height 17
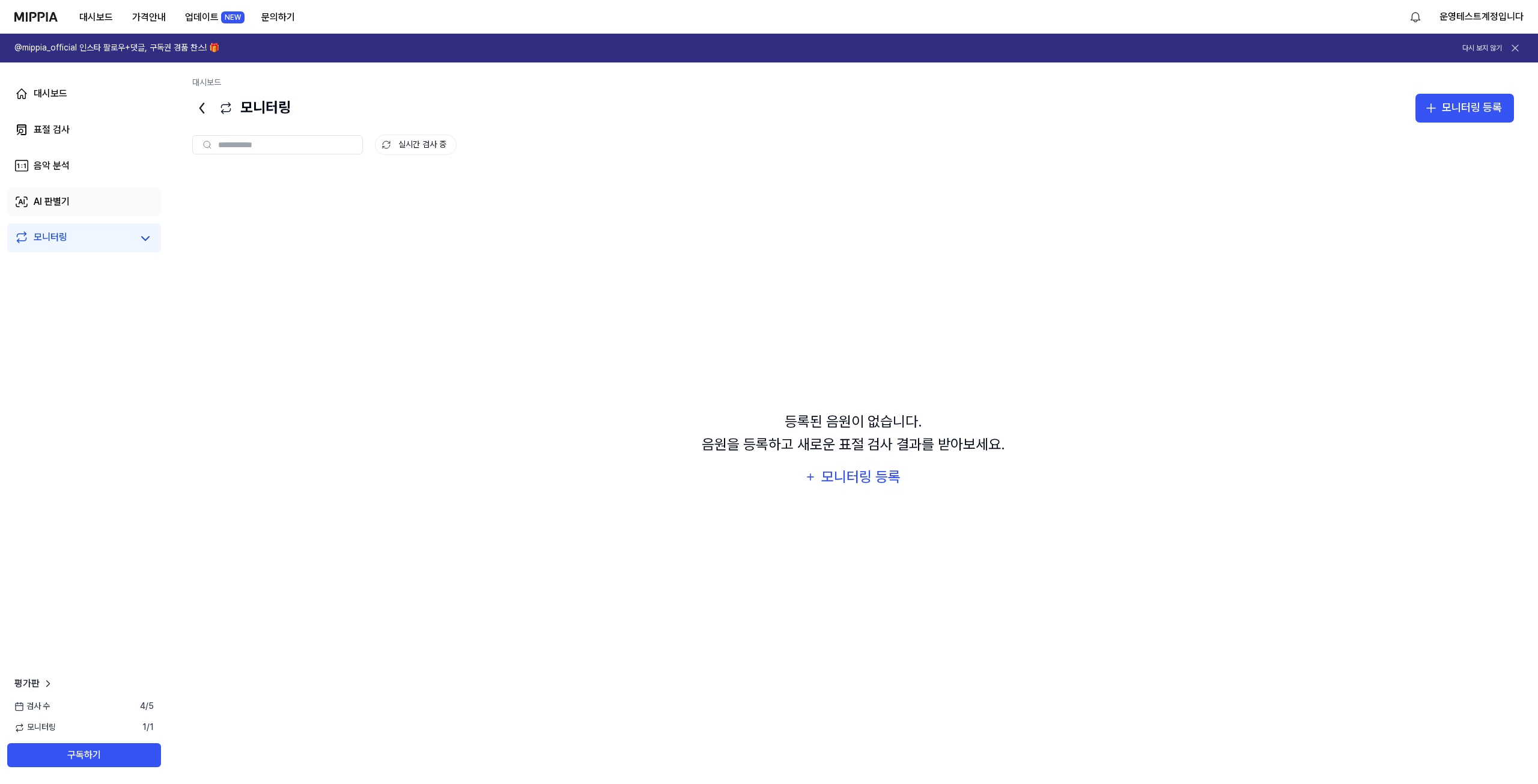
click at [71, 200] on link "AI 판별기" at bounding box center [84, 201] width 154 height 29
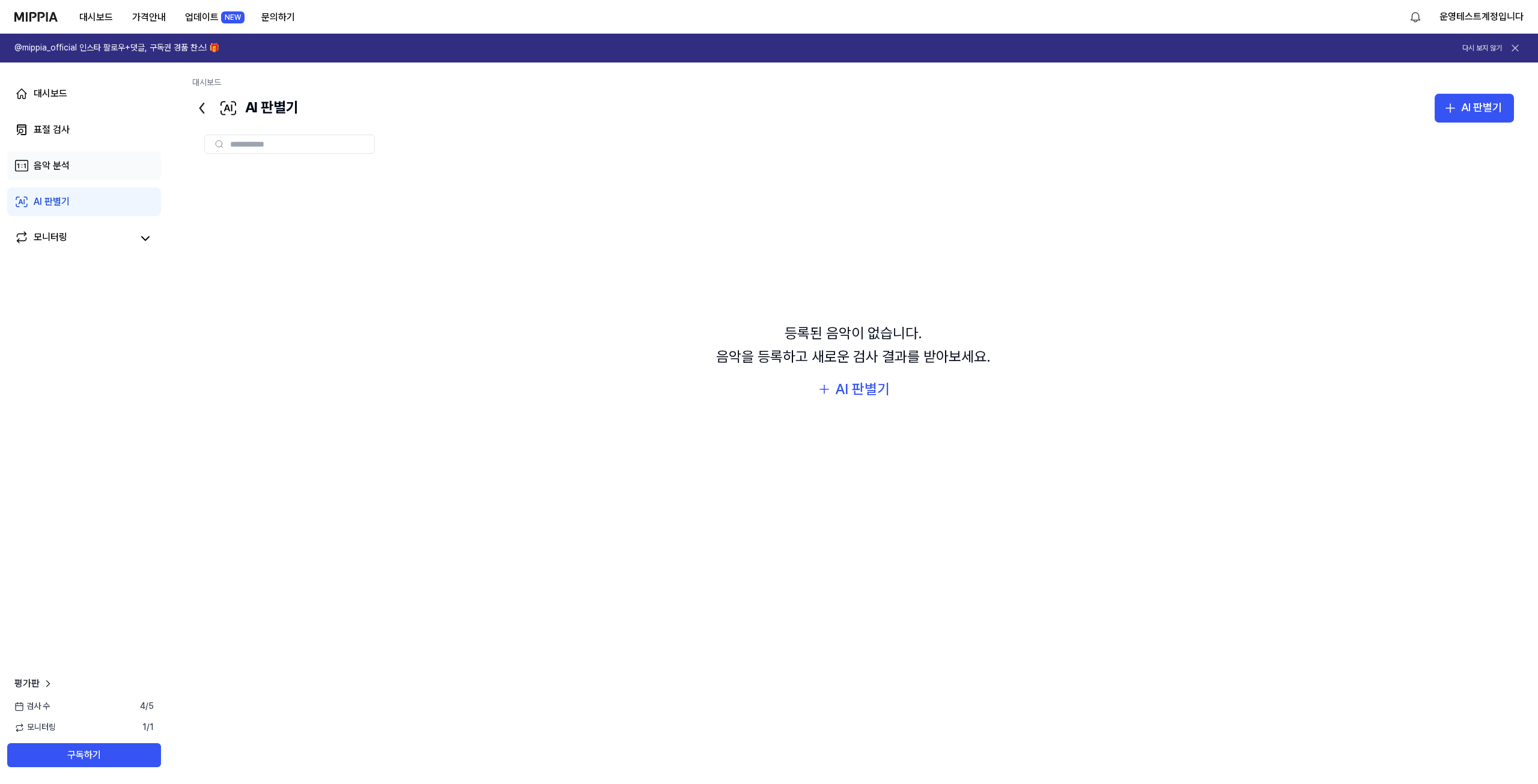
click at [83, 158] on link "음악 분석" at bounding box center [84, 165] width 154 height 29
click at [91, 134] on link "표절 검사" at bounding box center [84, 130] width 154 height 29
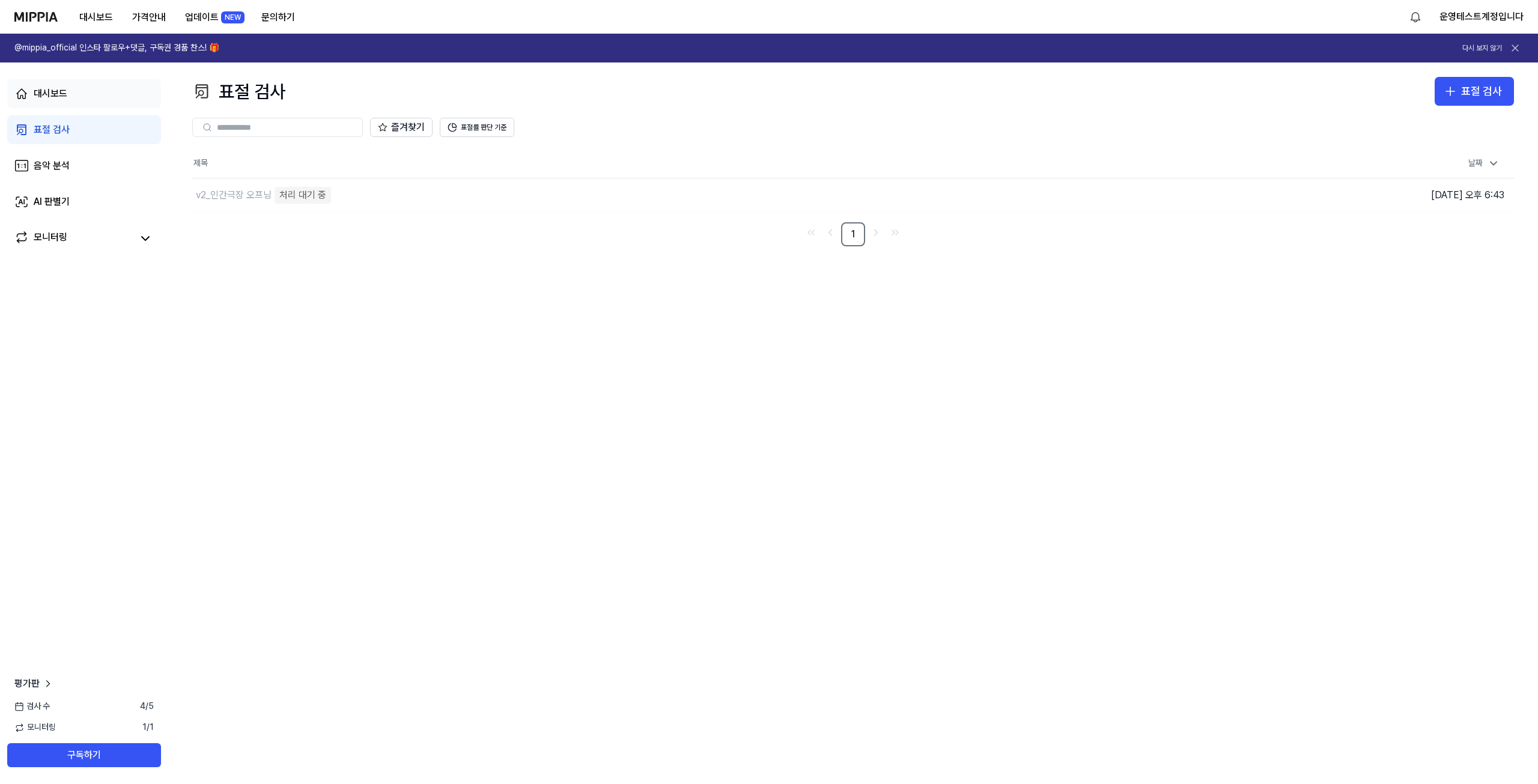
click at [72, 86] on link "대시보드" at bounding box center [84, 94] width 154 height 29
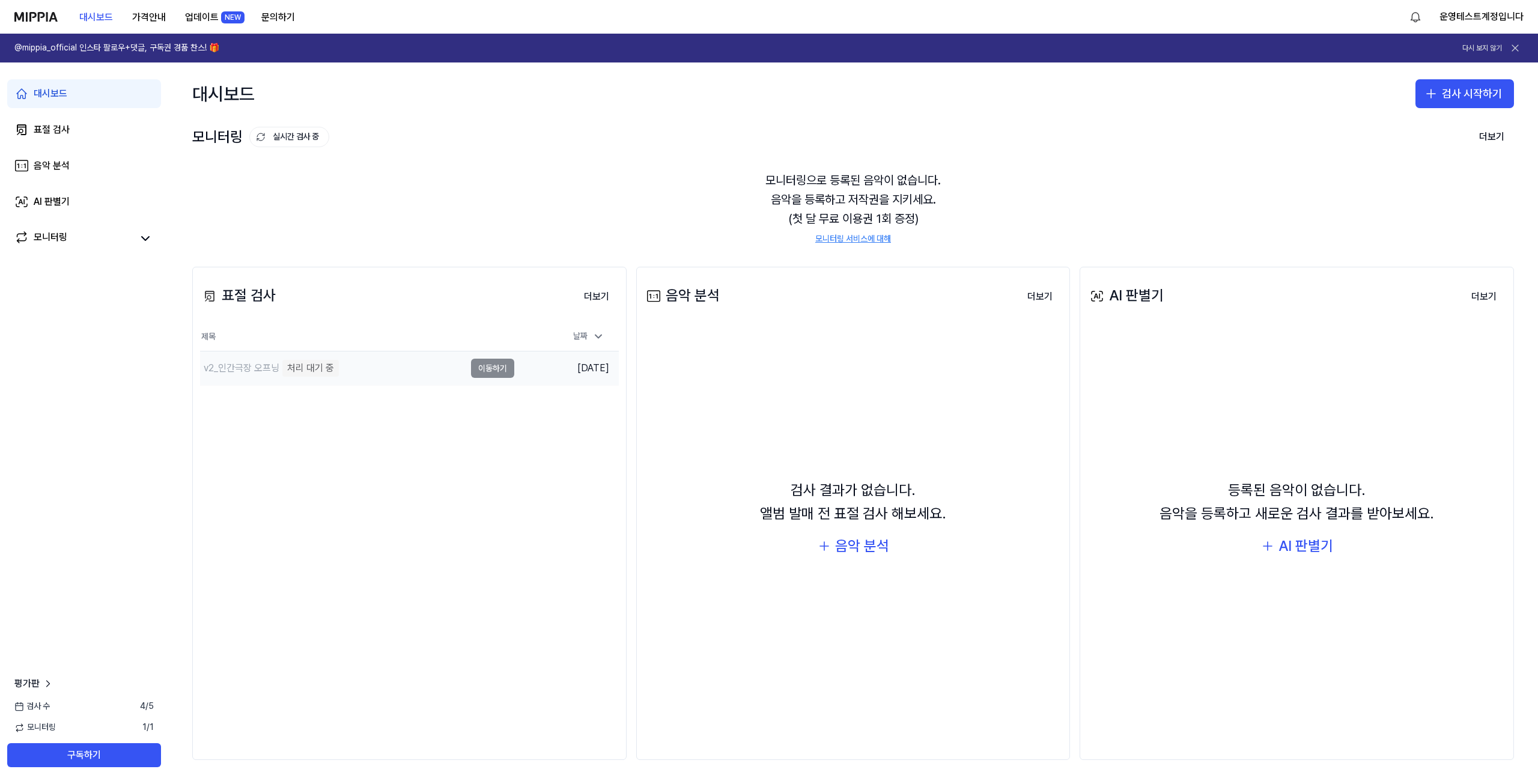
click at [358, 372] on div "v2_인간극장 오프닝 처리 대기 중" at bounding box center [333, 368] width 265 height 34
click at [72, 118] on link "표절 검사" at bounding box center [84, 130] width 154 height 29
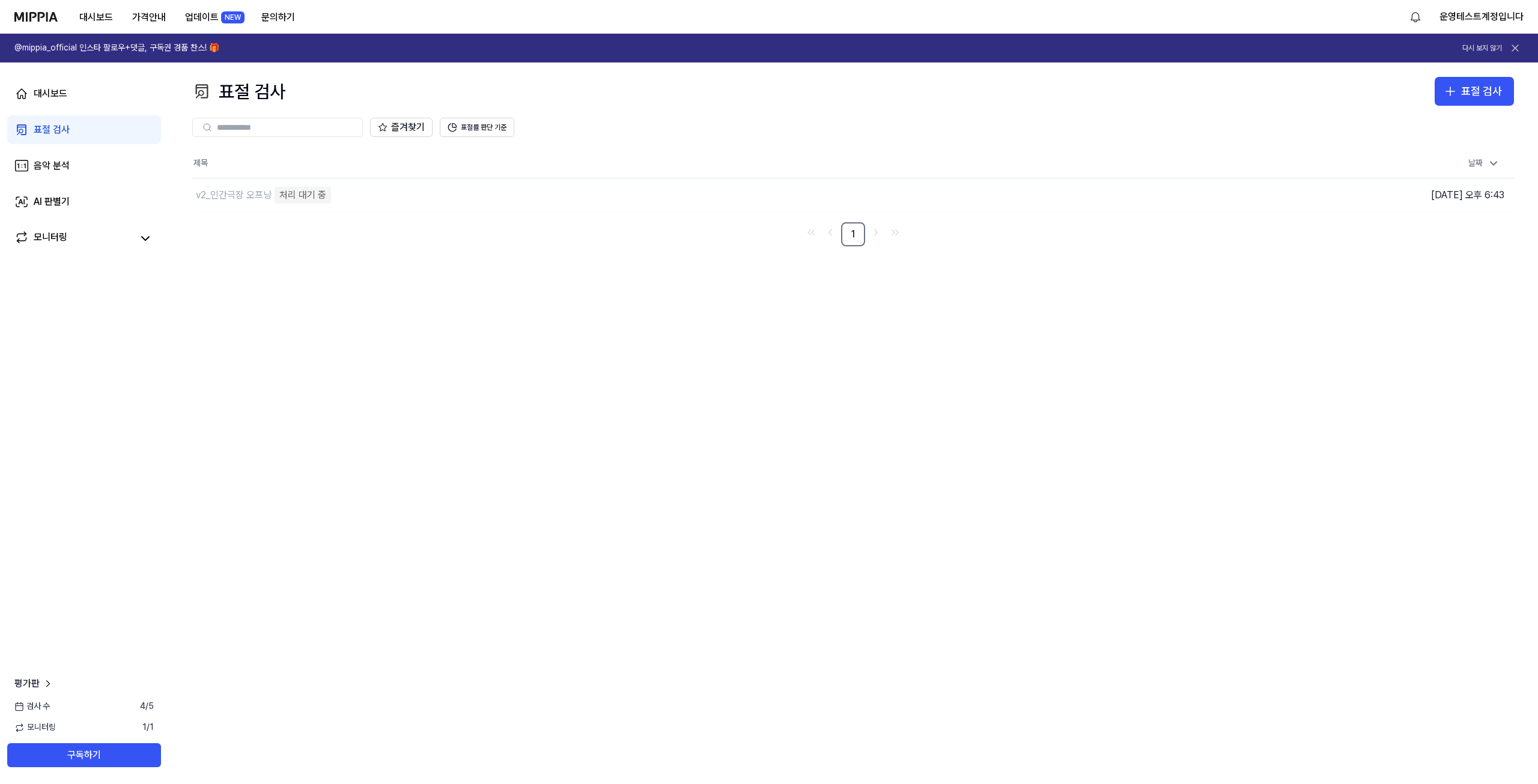
click at [331, 240] on nav "1" at bounding box center [853, 234] width 1322 height 24
click at [388, 348] on div "표절 검사 표절 검사 표절 검사 음악 분석 AI 판별기 즐겨찾기 표절률 판단 기준 제목 날짜 v2_인간극장 오프닝 처리 대기 중 이동하기 20…" at bounding box center [853, 423] width 1369 height 721
drag, startPoint x: 310, startPoint y: 201, endPoint x: 222, endPoint y: 200, distance: 88.0
click at [222, 200] on div "v2_인간극장 오프닝 처리 대기 중" at bounding box center [637, 195] width 889 height 34
drag, startPoint x: 298, startPoint y: 247, endPoint x: 337, endPoint y: 206, distance: 56.6
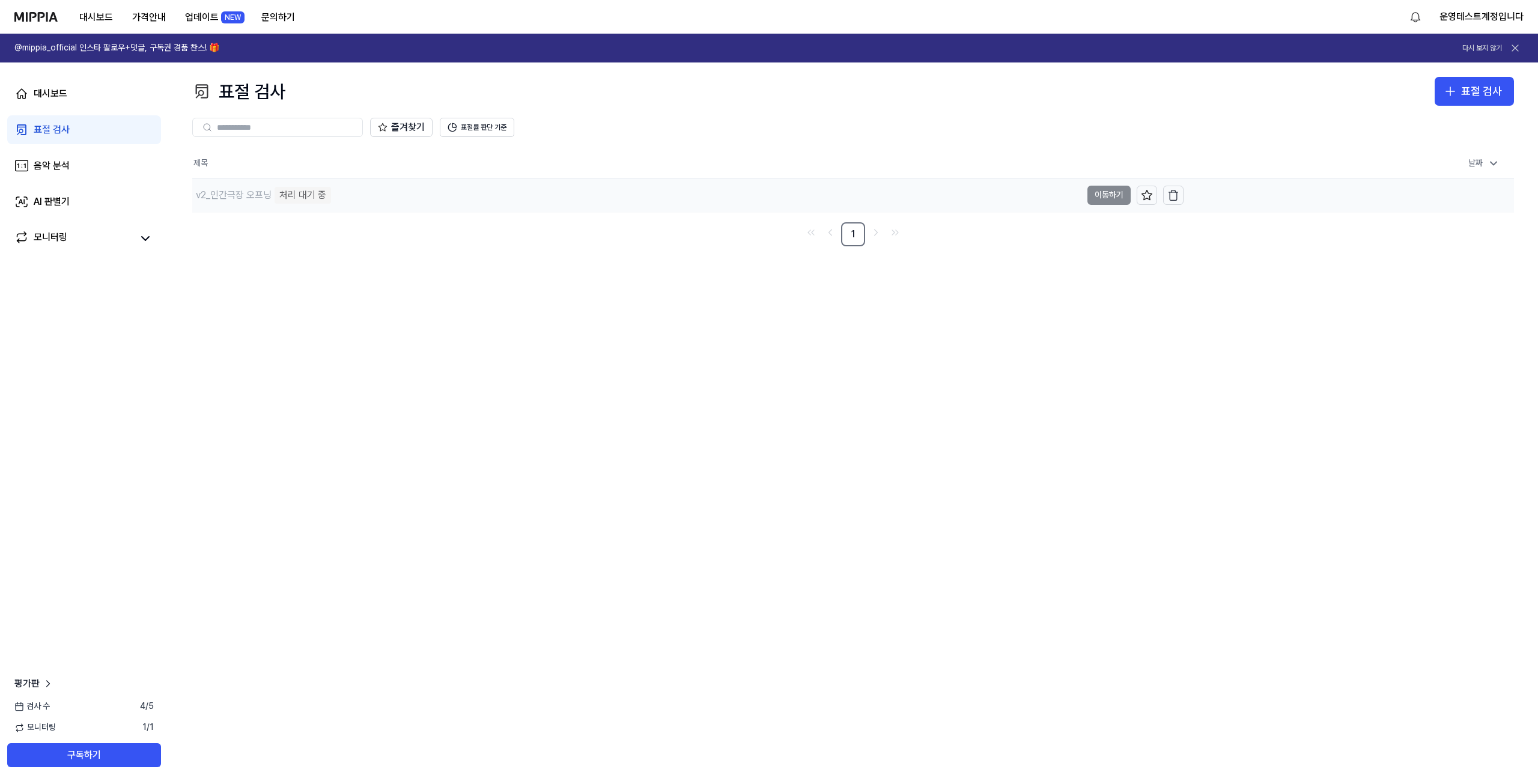
click at [302, 244] on div "표절 검사 표절 검사 표절 검사 음악 분석 AI 판별기 즐겨찾기 표절률 판단 기준 제목 날짜 v2_인간극장 오프닝 처리 대기 중 이동하기 [D…" at bounding box center [853, 423] width 1369 height 721
drag, startPoint x: 315, startPoint y: 201, endPoint x: 246, endPoint y: 201, distance: 69.0
click at [246, 201] on div "v2_인간극장 오프닝 처리 대기 중" at bounding box center [637, 195] width 889 height 34
click at [281, 223] on nav "1" at bounding box center [853, 234] width 1322 height 24
drag, startPoint x: 268, startPoint y: 244, endPoint x: 270, endPoint y: 237, distance: 7.3
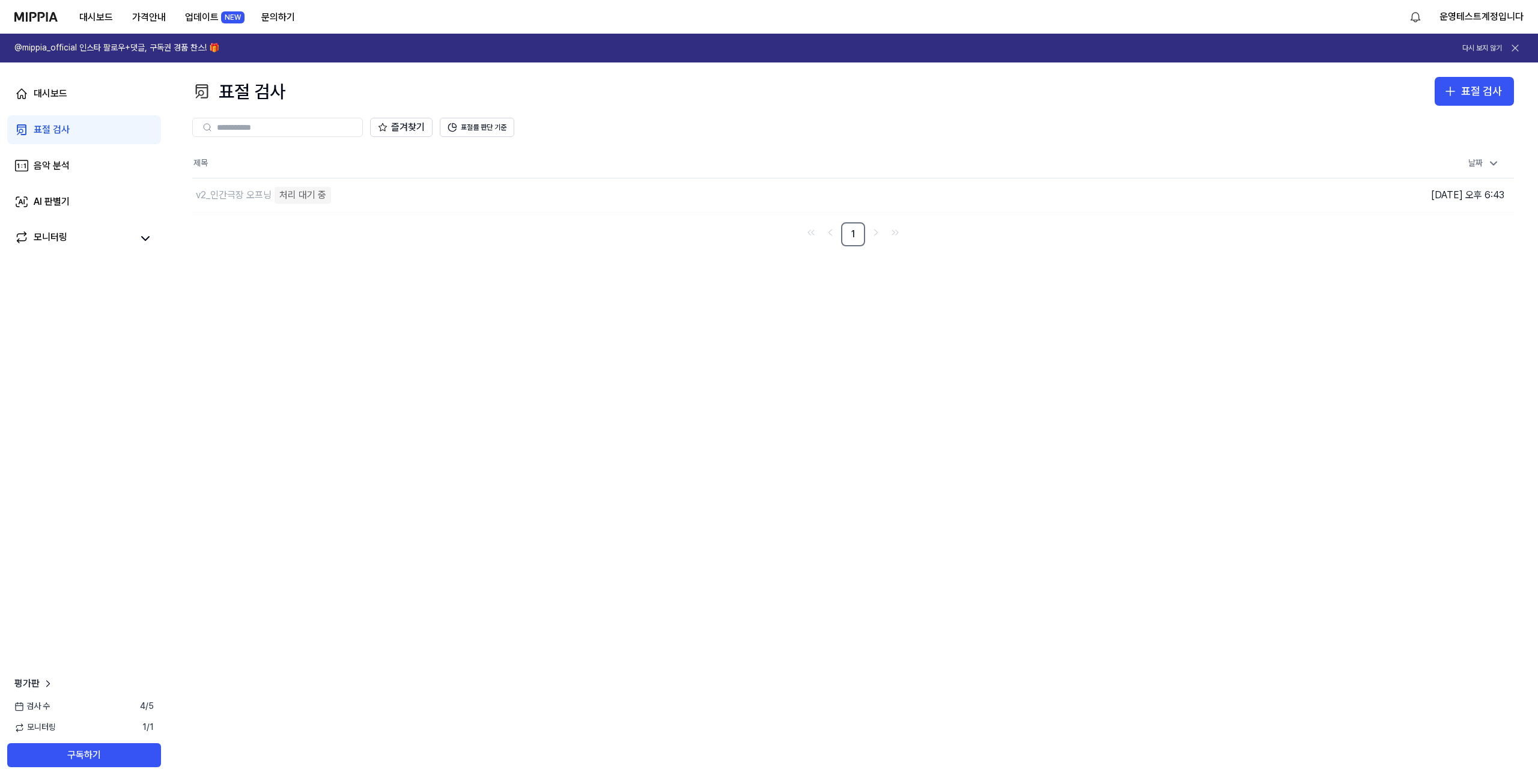
click at [268, 244] on nav "1" at bounding box center [853, 234] width 1322 height 24
click at [956, 340] on div "표절 검사 표절 검사 표절 검사 음악 분석 AI 판별기 즐겨찾기 표절률 판단 기준 제목 날짜 v2_인간극장 오프닝 처리 대기 중 이동하기 20…" at bounding box center [853, 423] width 1369 height 721
click at [466, 421] on div "표절 검사 표절 검사 표절 검사 음악 분석 AI 판별기 즐겨찾기 표절률 판단 기준 제목 날짜 v2_인간극장 오프닝 처리 대기 중 이동하기 [D…" at bounding box center [853, 423] width 1369 height 721
drag, startPoint x: 340, startPoint y: 199, endPoint x: 298, endPoint y: 197, distance: 42.0
click at [298, 197] on div "v2_인간극장 오프닝 처리 대기 중" at bounding box center [637, 195] width 889 height 34
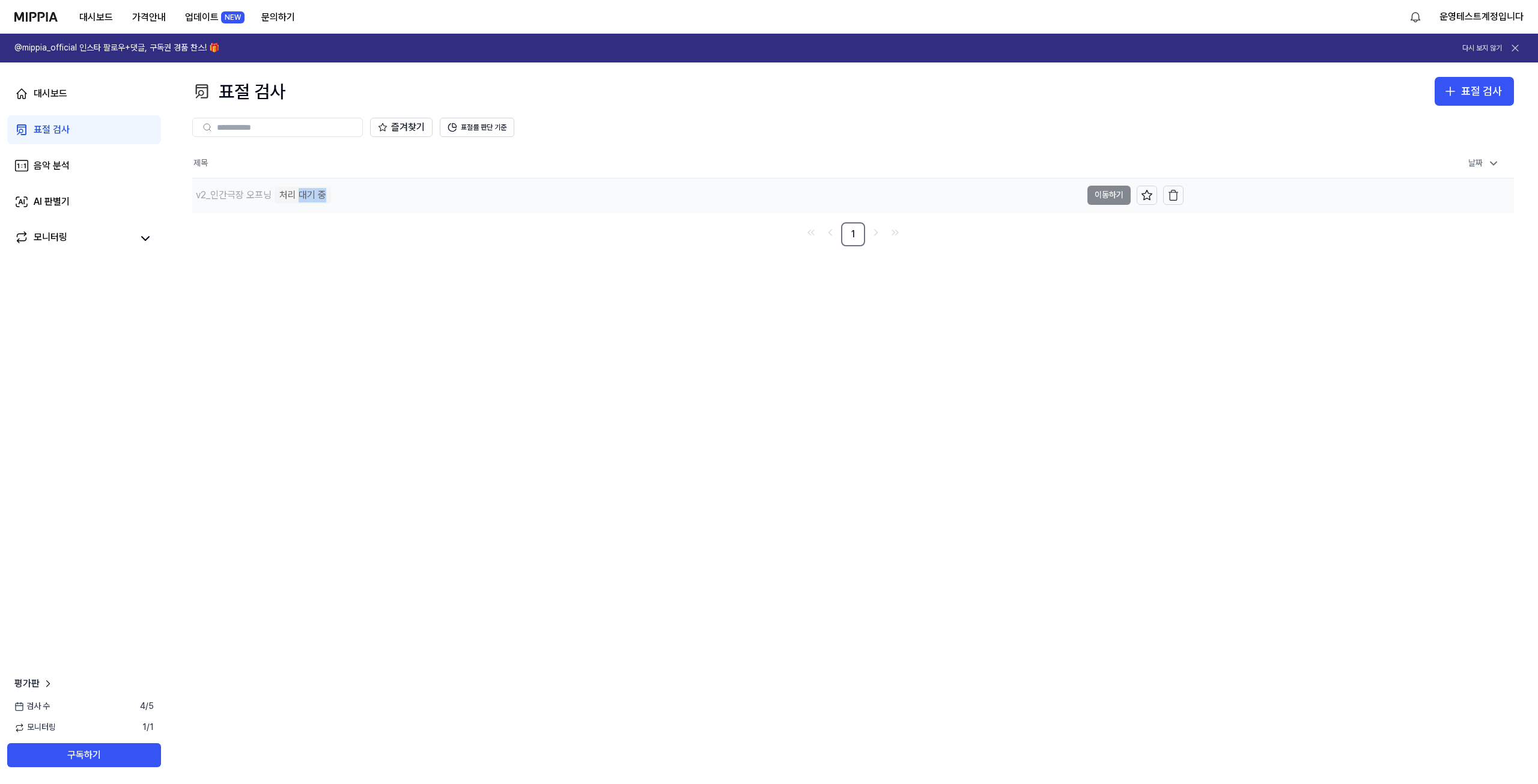
click at [357, 200] on div "v2_인간극장 오프닝 처리 대기 중" at bounding box center [637, 195] width 889 height 34
click at [1488, 84] on div "표절 검사" at bounding box center [1481, 92] width 41 height 18
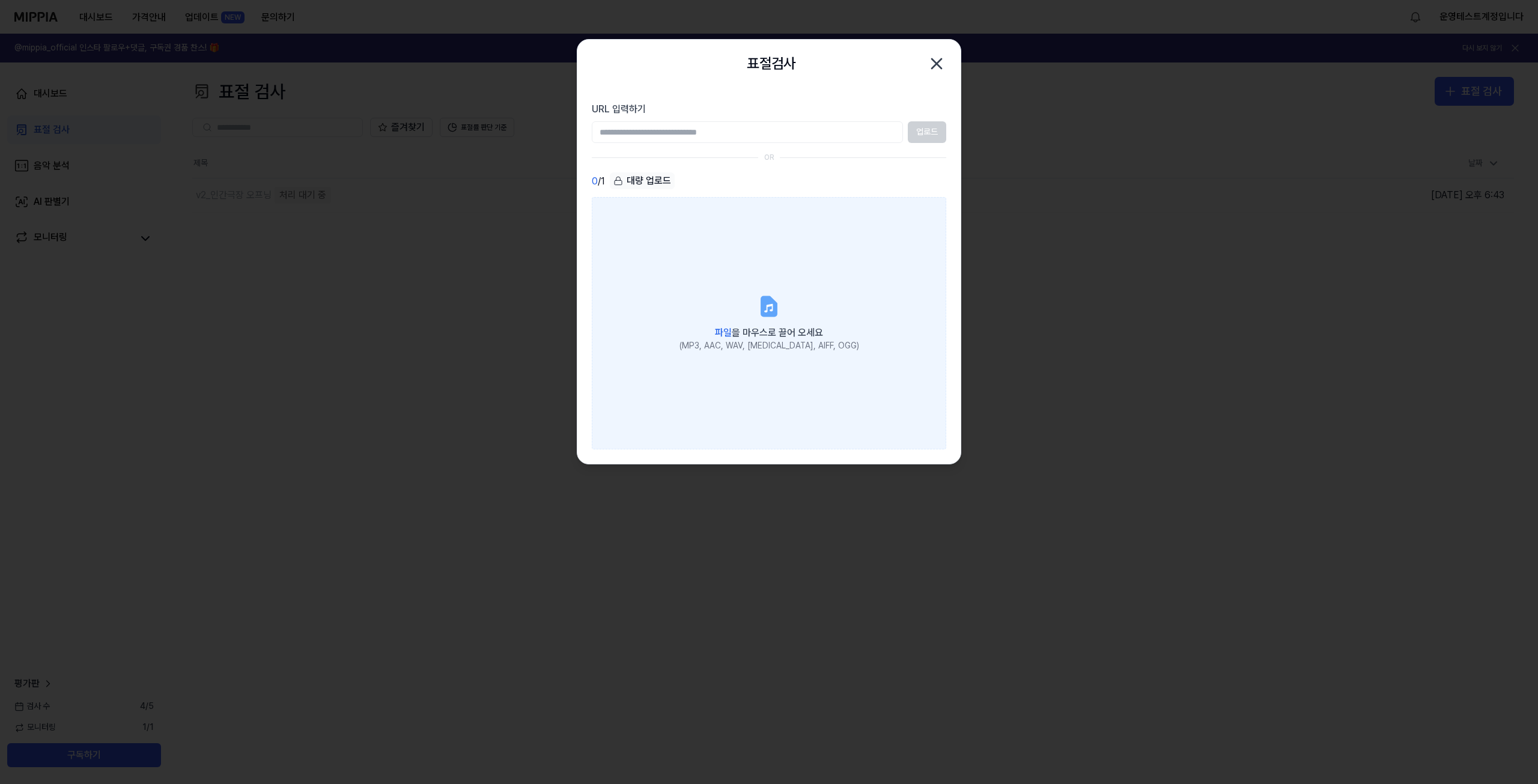
click at [730, 328] on span "파일" at bounding box center [723, 332] width 17 height 11
click at [0, 0] on input "파일 을 마우스로 끌어 오세요 (MP3, AAC, WAV, FLAC, AIFF, OGG)" at bounding box center [0, 0] width 0 height 0
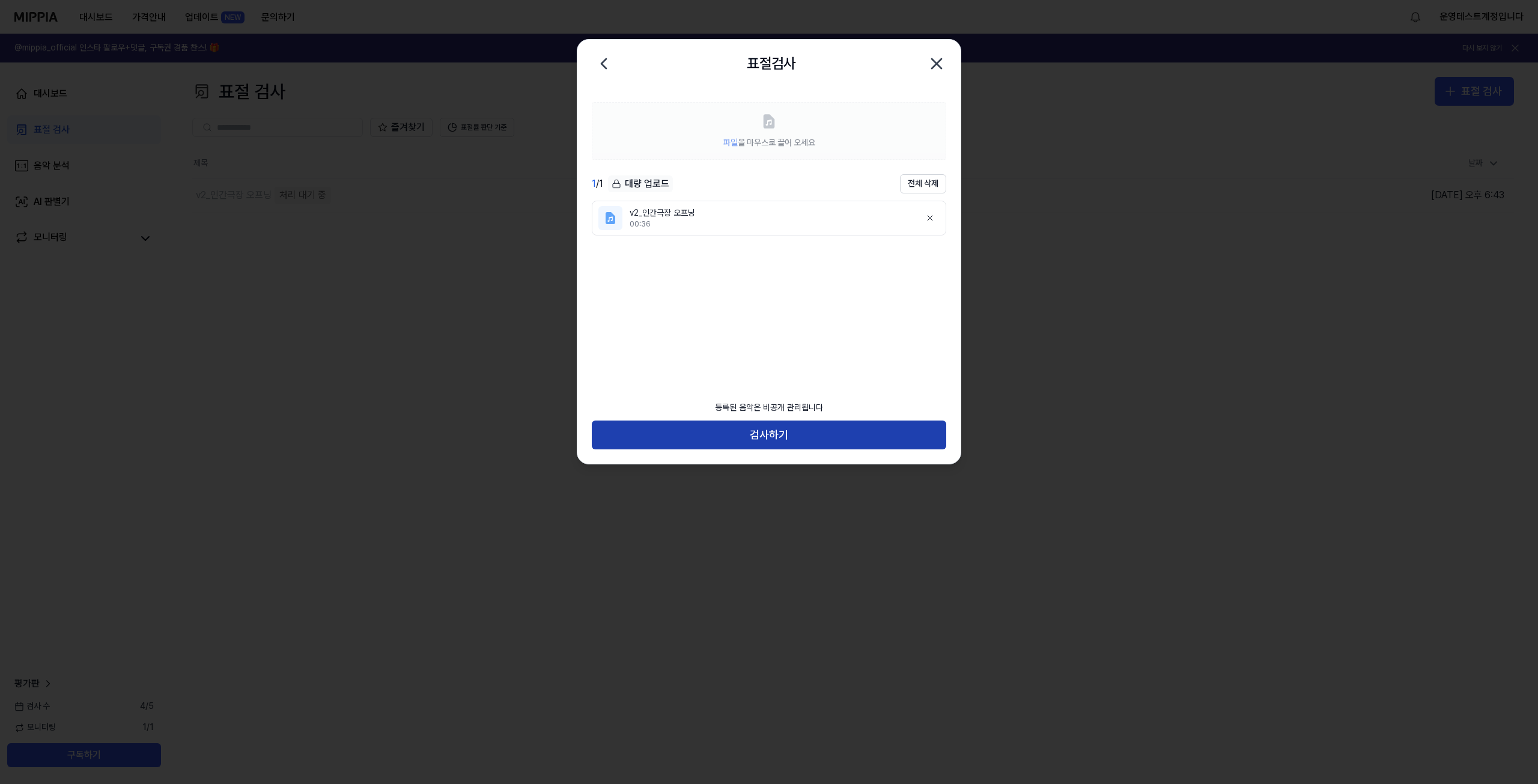
click at [730, 430] on button "검사하기" at bounding box center [768, 434] width 354 height 29
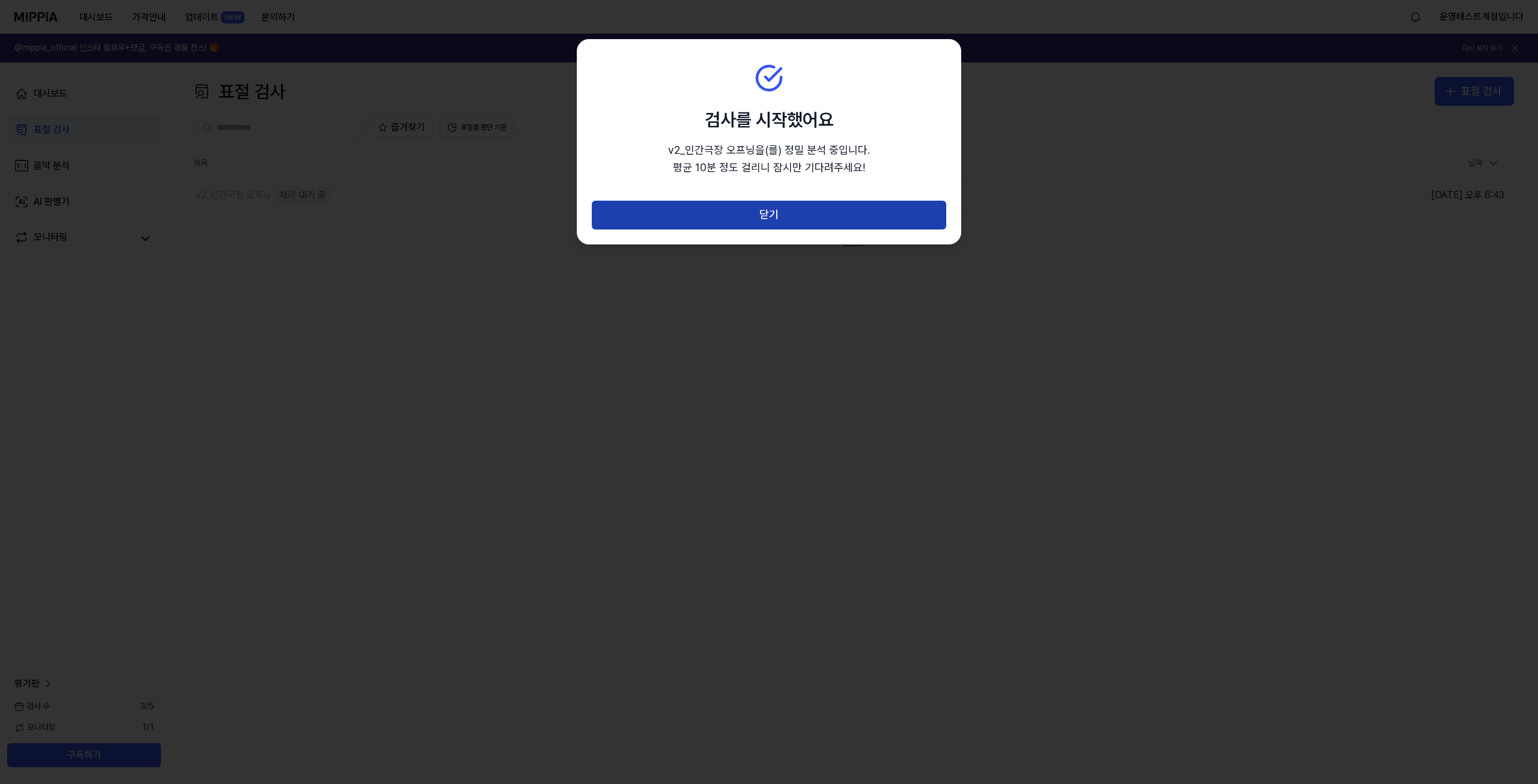
click at [758, 212] on button "닫기" at bounding box center [768, 215] width 354 height 29
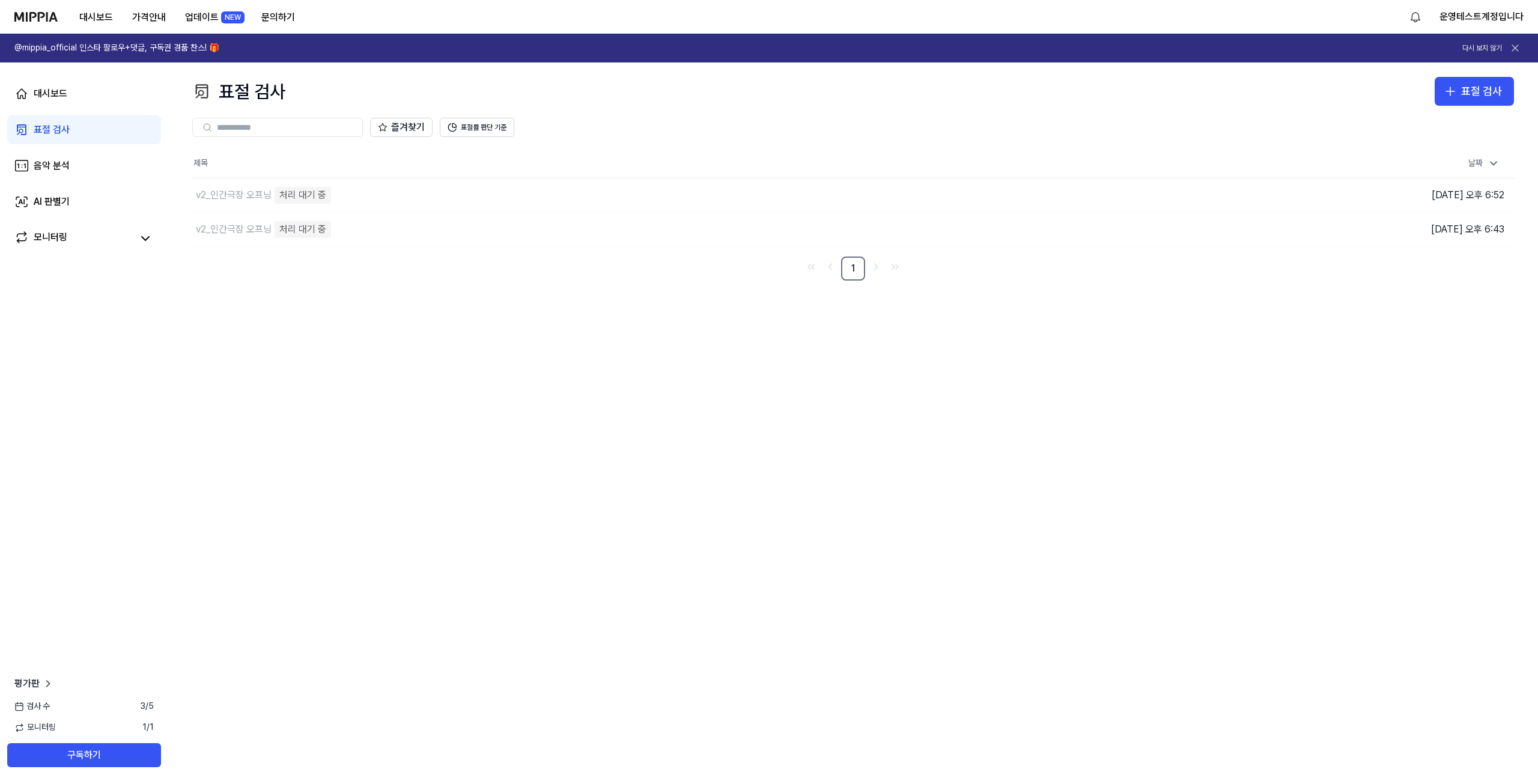
click at [518, 400] on div "표절 검사 표절 검사 표절 검사 음악 분석 AI 판별기 즐겨찾기 표절률 판단 기준 제목 날짜 v2_인간극장 오프닝 처리 대기 중 이동하기 [D…" at bounding box center [853, 423] width 1369 height 721
click at [528, 389] on div "표절 검사 표절 검사 표절 검사 음악 분석 AI 판별기 즐겨찾기 표절률 판단 기준 제목 날짜 v2_인간극장 오프닝 처리 대기 중 이동하기 [D…" at bounding box center [853, 423] width 1369 height 721
drag, startPoint x: 442, startPoint y: 294, endPoint x: 486, endPoint y: 347, distance: 68.9
click at [442, 294] on div "표절 검사 표절 검사 표절 검사 음악 분석 AI 판별기 즐겨찾기 표절률 판단 기준 제목 날짜 v2_인간극장 오프닝 처리 대기 중 이동하기 [D…" at bounding box center [853, 423] width 1369 height 721
click at [638, 533] on div "표절 검사 표절 검사 표절 검사 음악 분석 AI 판별기 즐겨찾기 표절률 판단 기준 제목 날짜 v2_인간극장 오프닝 처리 대기 중 이동하기 [D…" at bounding box center [853, 423] width 1369 height 721
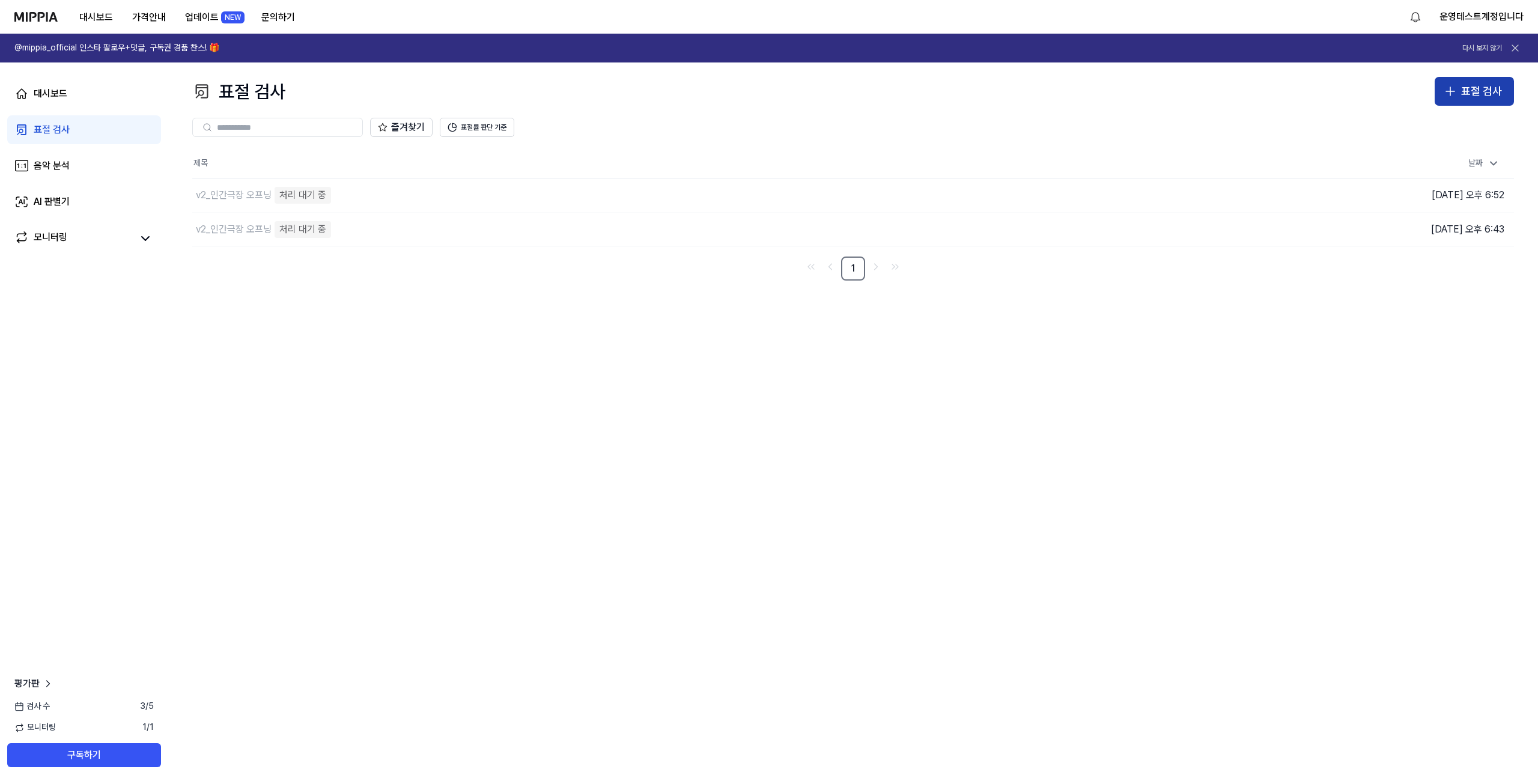
click at [1449, 89] on icon "button" at bounding box center [1450, 91] width 14 height 14
